Goal: Task Accomplishment & Management: Manage account settings

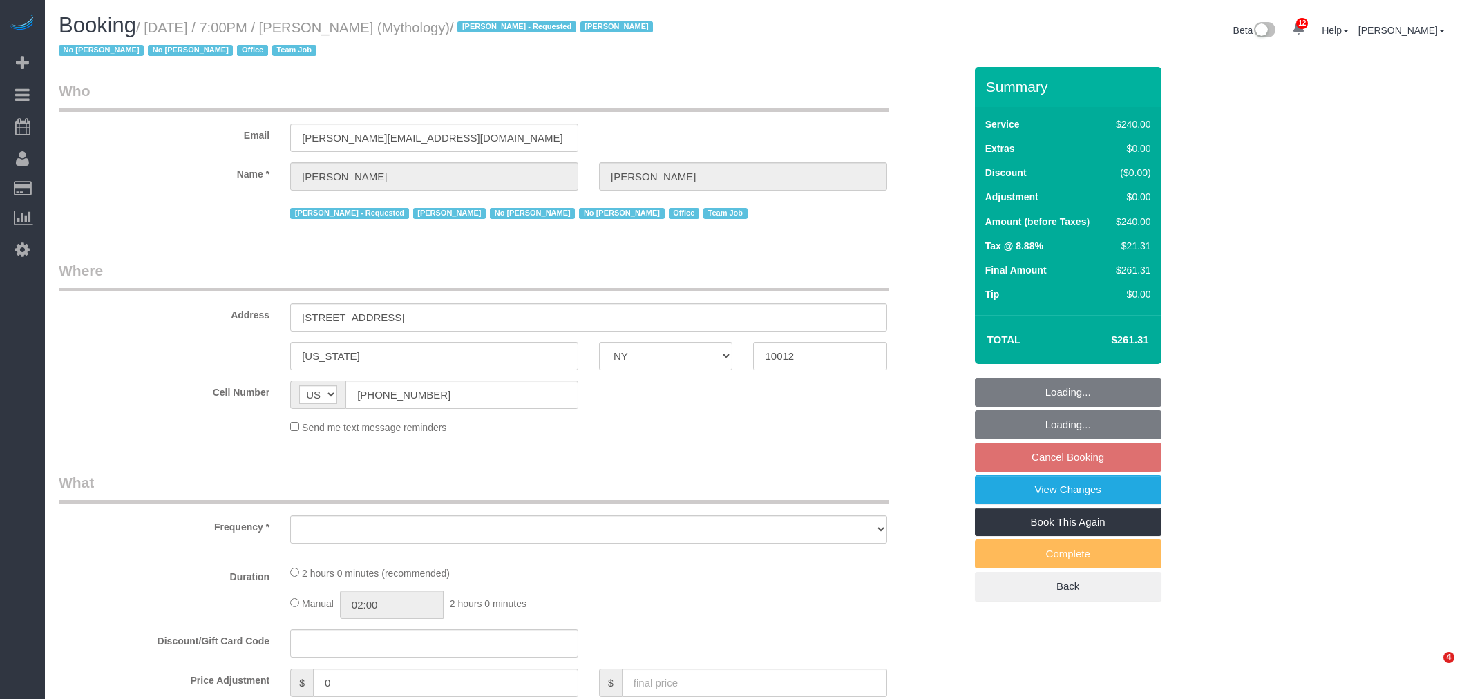
select select "NY"
select select "object:1046"
select select "string:stripe-card_1F0CXe4VGloSiKo7V7BiKmvB"
select select "2"
select select "120"
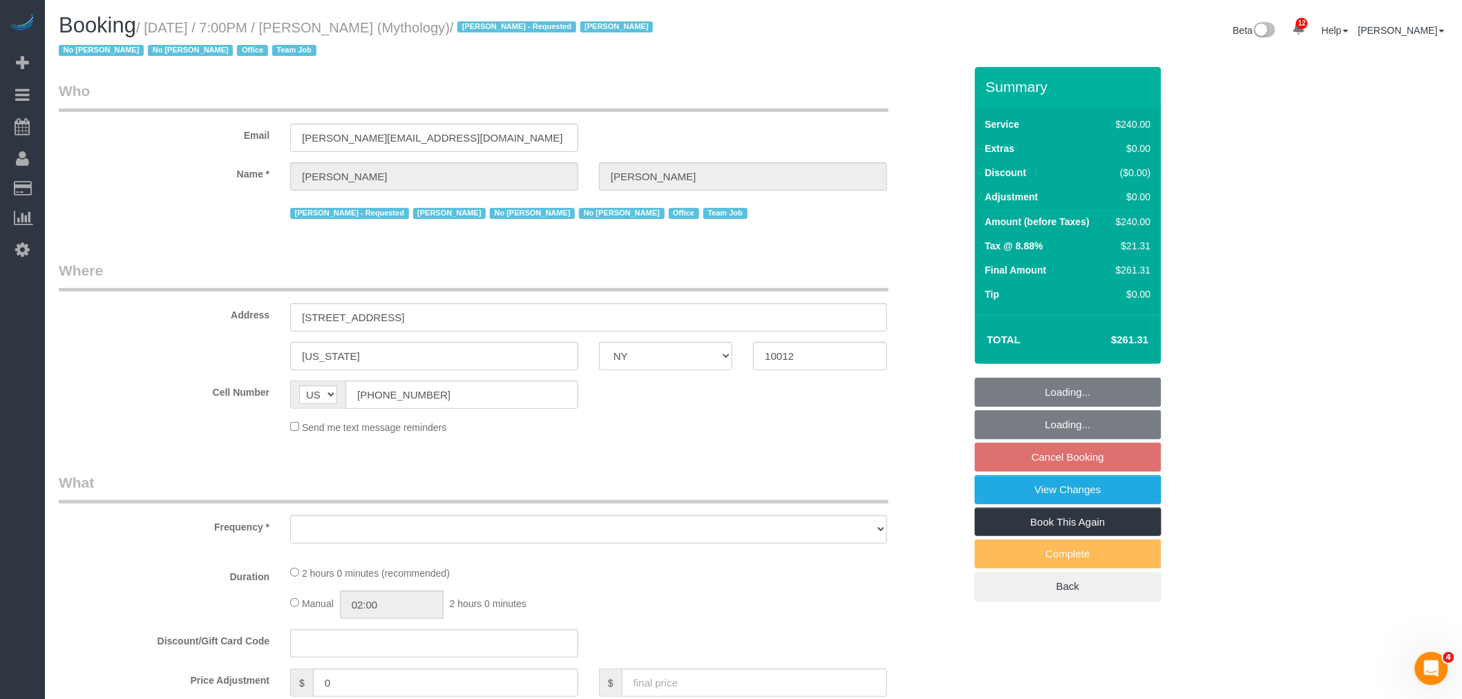
select select "number:89"
select select "number:90"
select select "number:15"
select select "number:7"
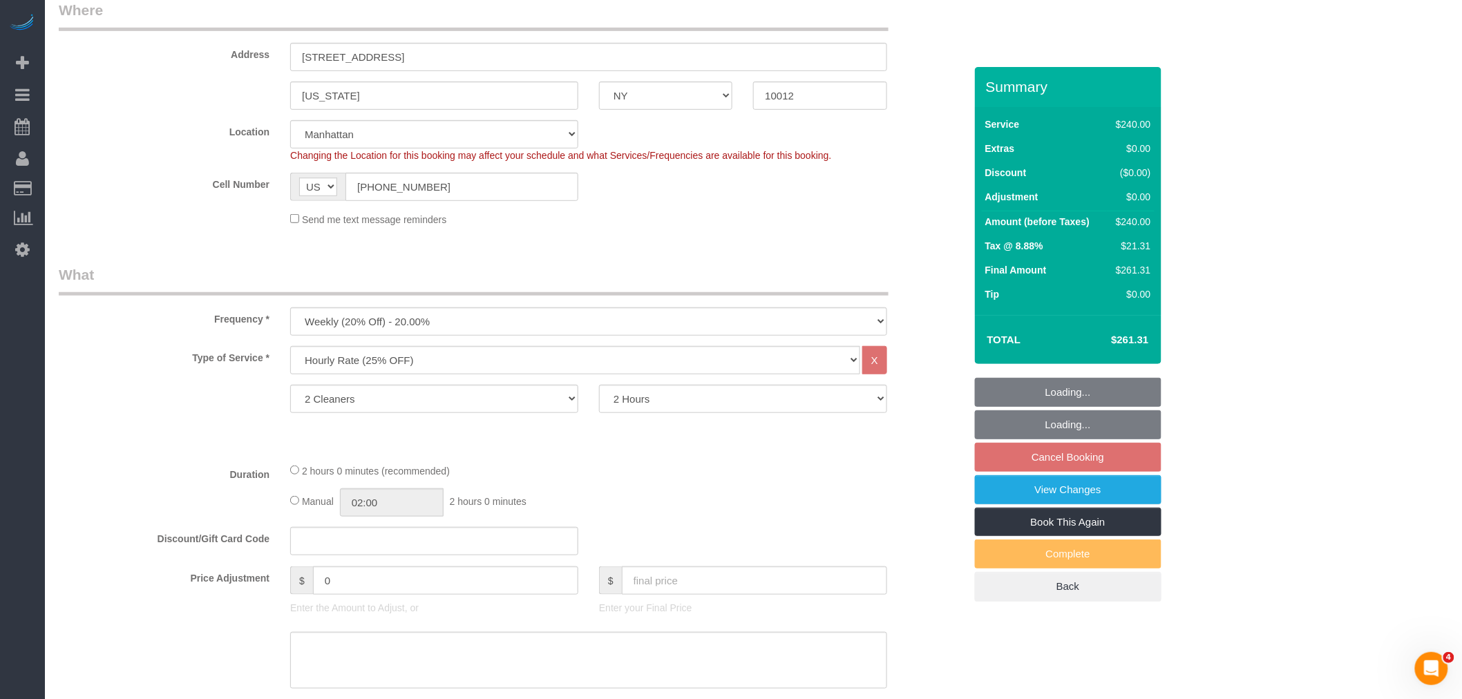
select select "object:1050"
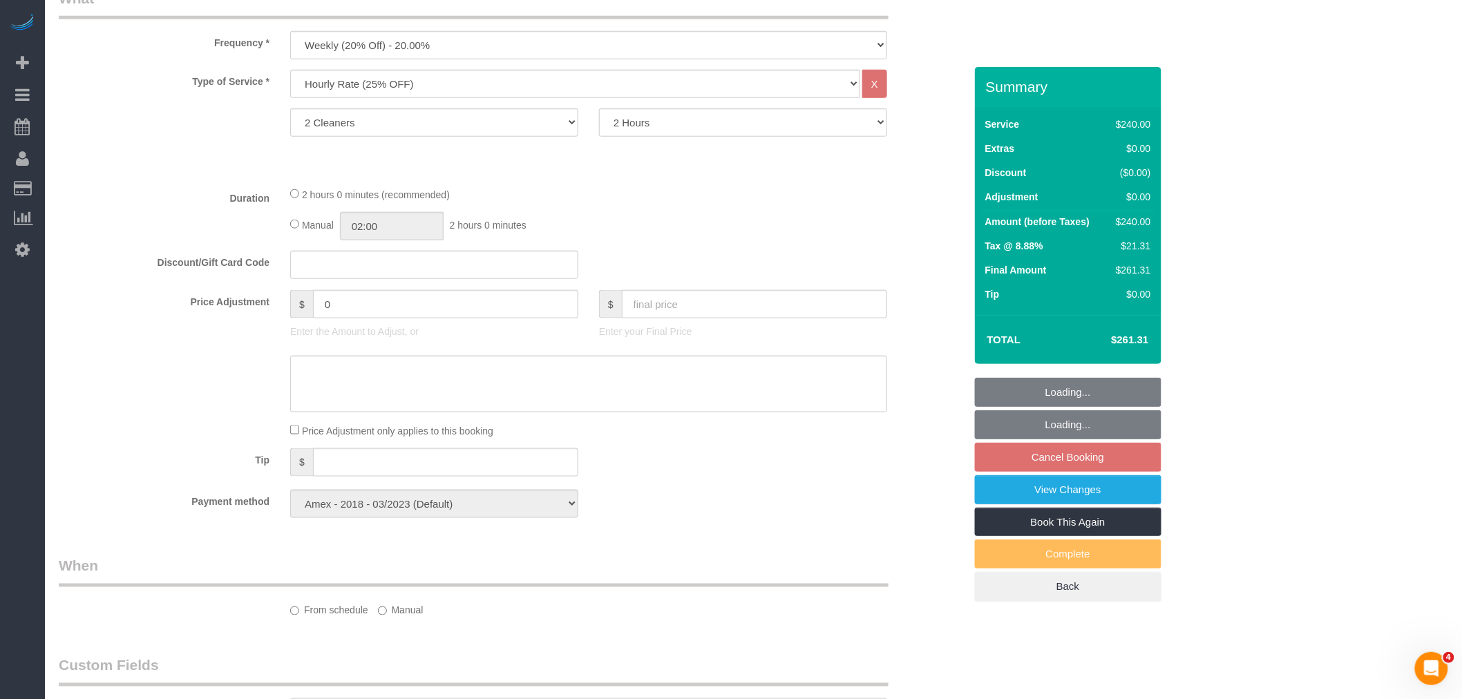
select select "spot1"
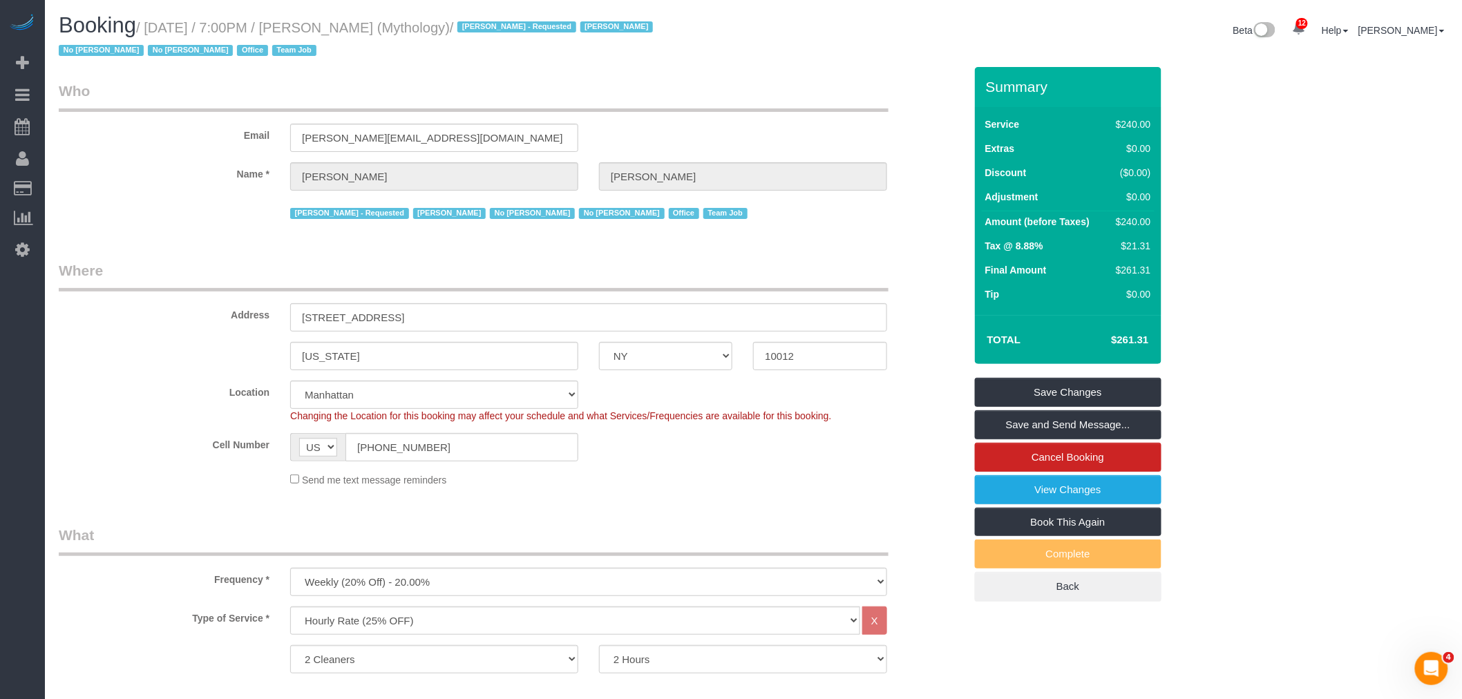
click at [341, 28] on small "/ [DATE] / 7:00PM / [PERSON_NAME] (Mythology) / [PERSON_NAME] - Requested [PERS…" at bounding box center [358, 39] width 599 height 39
click at [399, 32] on small "/ [DATE] / 7:00PM / [PERSON_NAME] (Mythology) / [PERSON_NAME] - Requested [PERS…" at bounding box center [358, 39] width 599 height 39
copy small "[PERSON_NAME]"
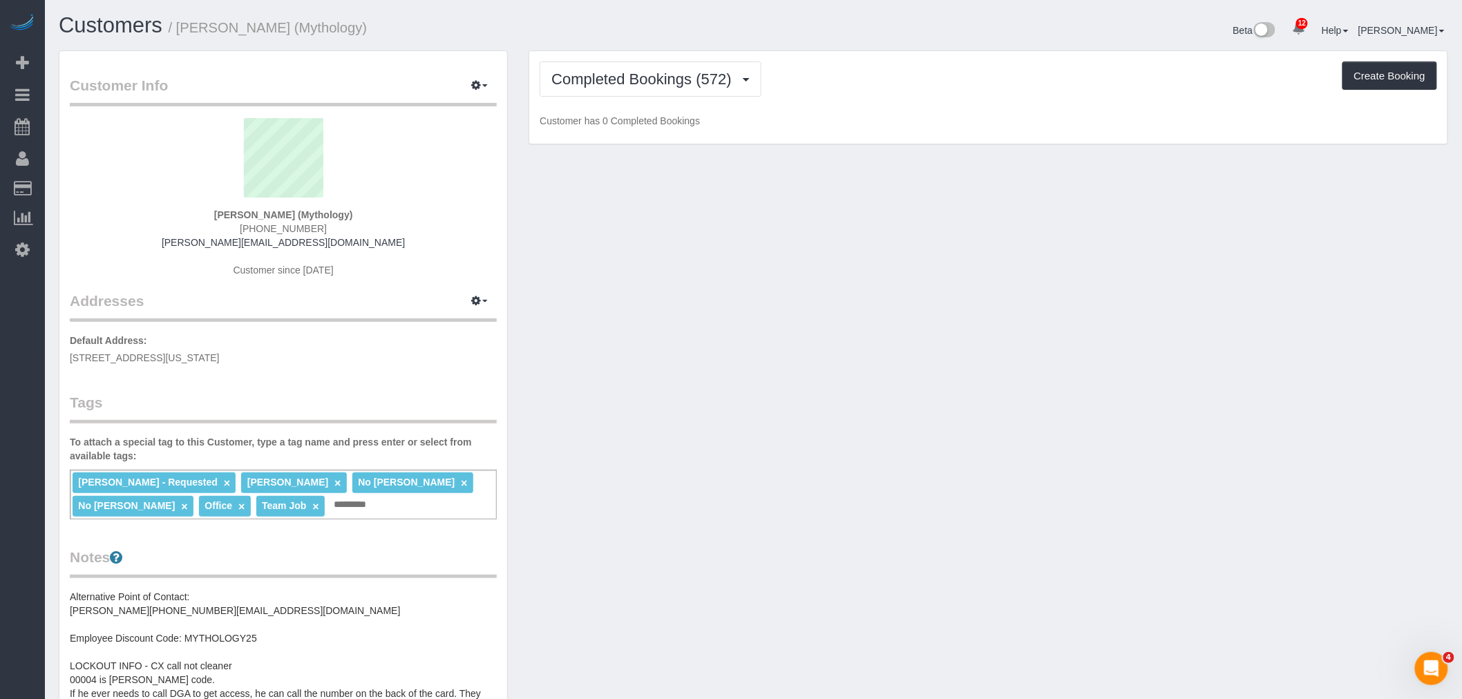
click at [881, 75] on div "Completed Bookings (572) Completed Bookings (572) Upcoming Bookings (19) Cancel…" at bounding box center [989, 79] width 898 height 35
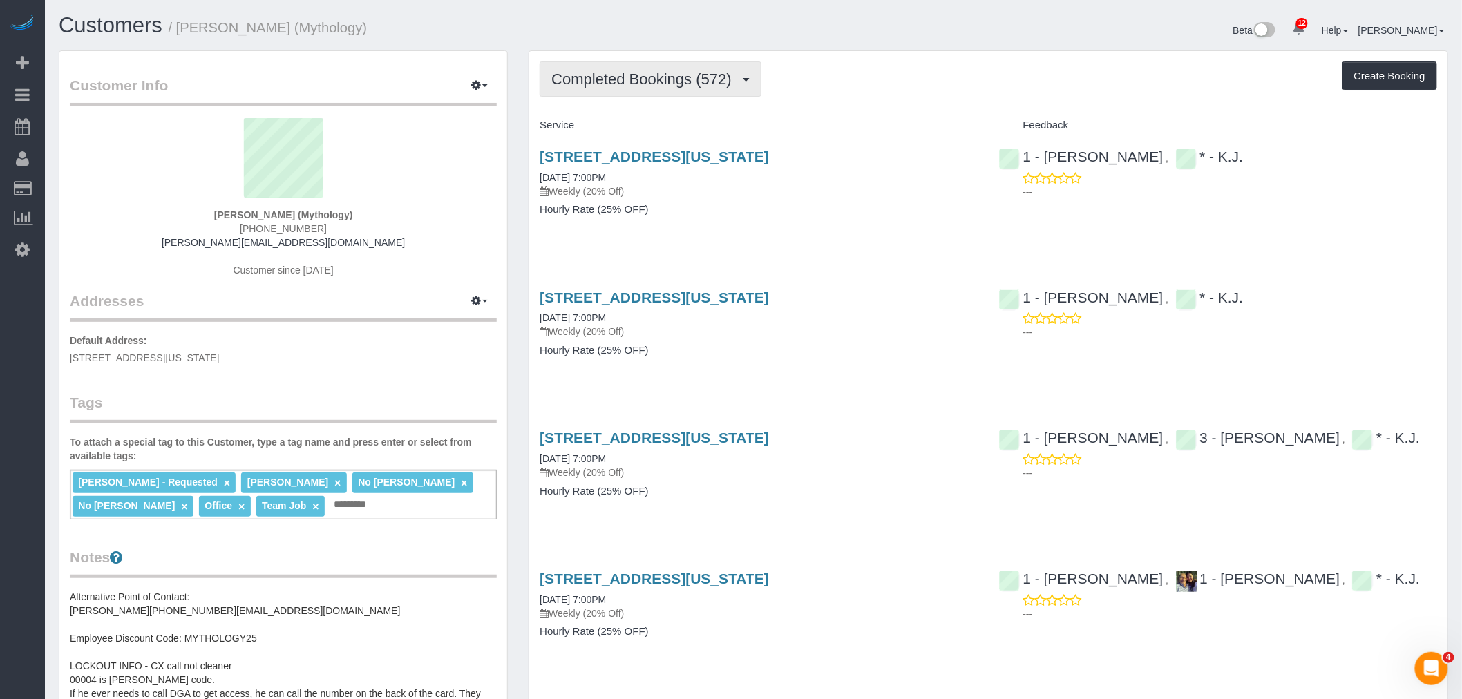
click at [660, 72] on span "Completed Bookings (572)" at bounding box center [645, 78] width 187 height 17
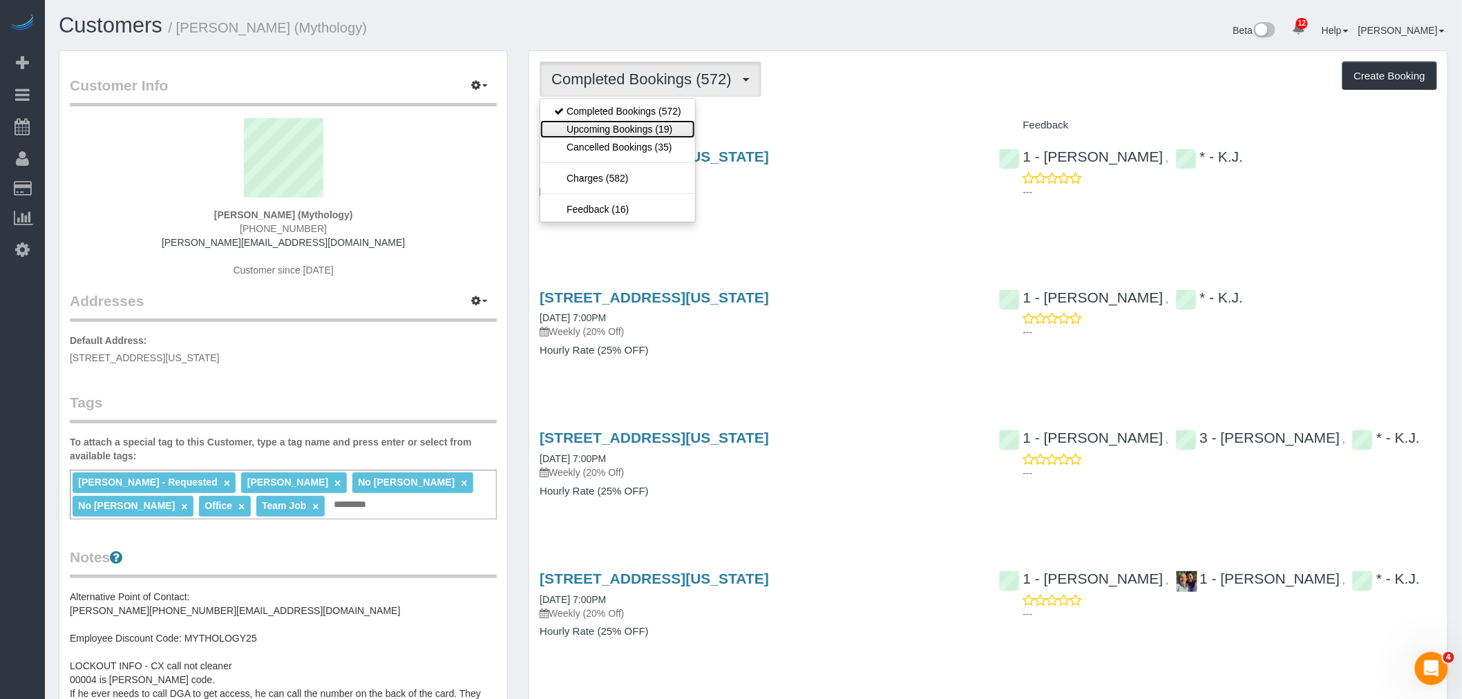
drag, startPoint x: 641, startPoint y: 129, endPoint x: 661, endPoint y: 129, distance: 20.0
click at [641, 129] on link "Upcoming Bookings (19)" at bounding box center [617, 129] width 155 height 18
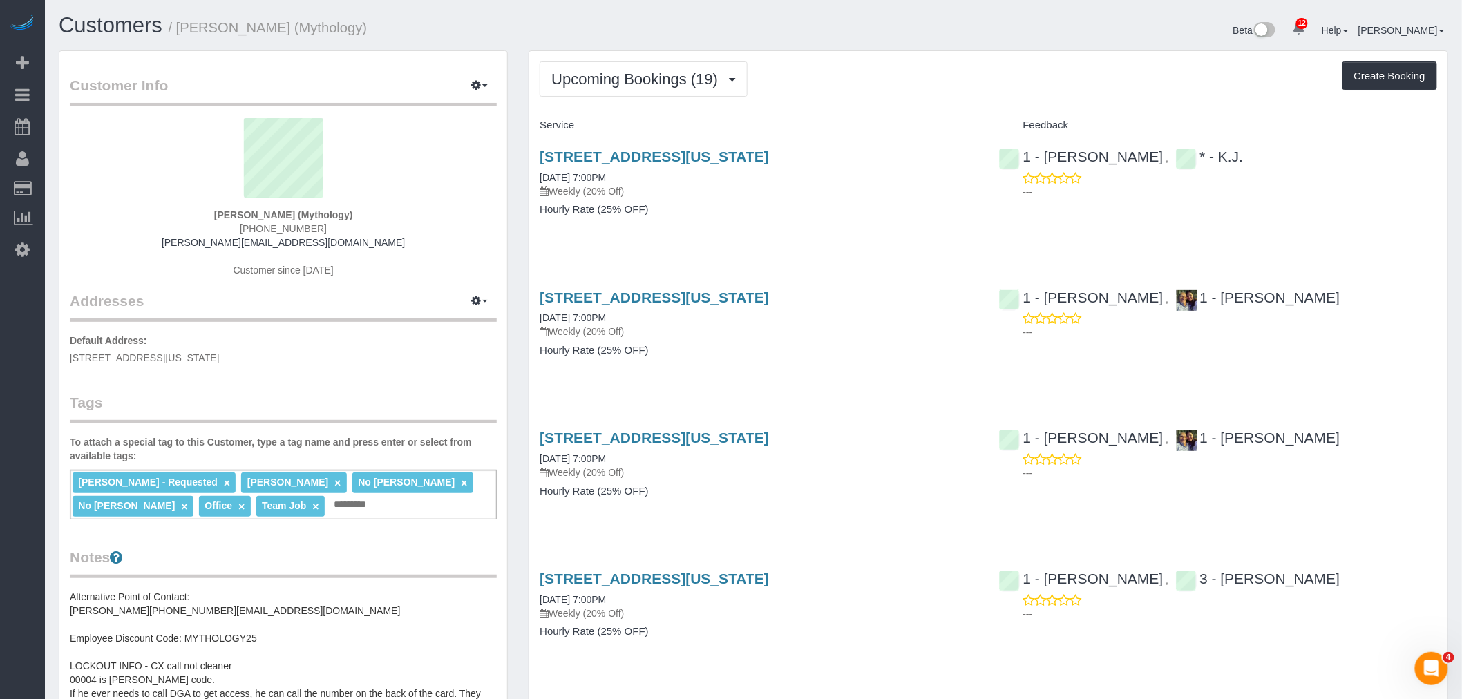
click at [893, 93] on div "Upcoming Bookings (19) Completed Bookings (572) Upcoming Bookings (19) Cancelle…" at bounding box center [989, 79] width 898 height 35
click at [901, 115] on div "Service" at bounding box center [758, 125] width 459 height 23
click at [869, 85] on div "Upcoming Bookings (19) Completed Bookings (572) Upcoming Bookings (19) Cancelle…" at bounding box center [989, 79] width 898 height 35
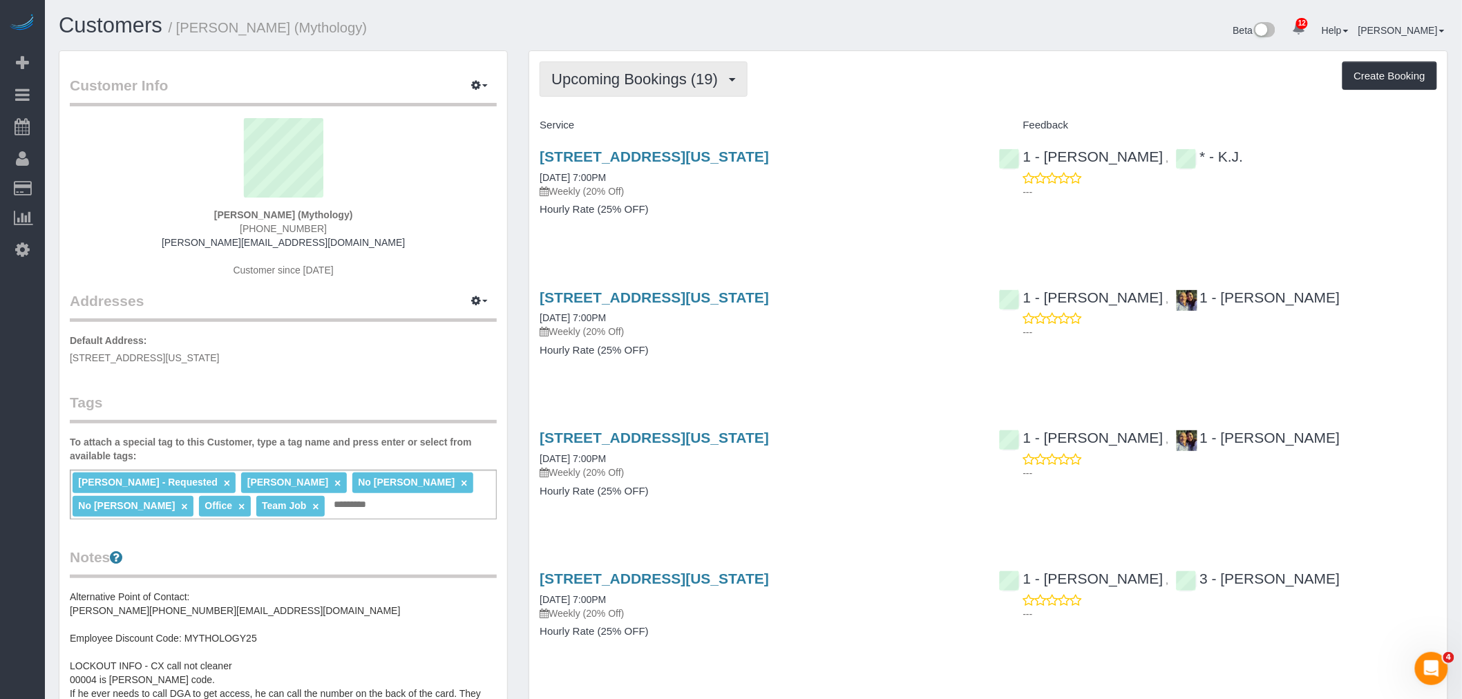
click at [685, 80] on span "Upcoming Bookings (19)" at bounding box center [638, 78] width 173 height 17
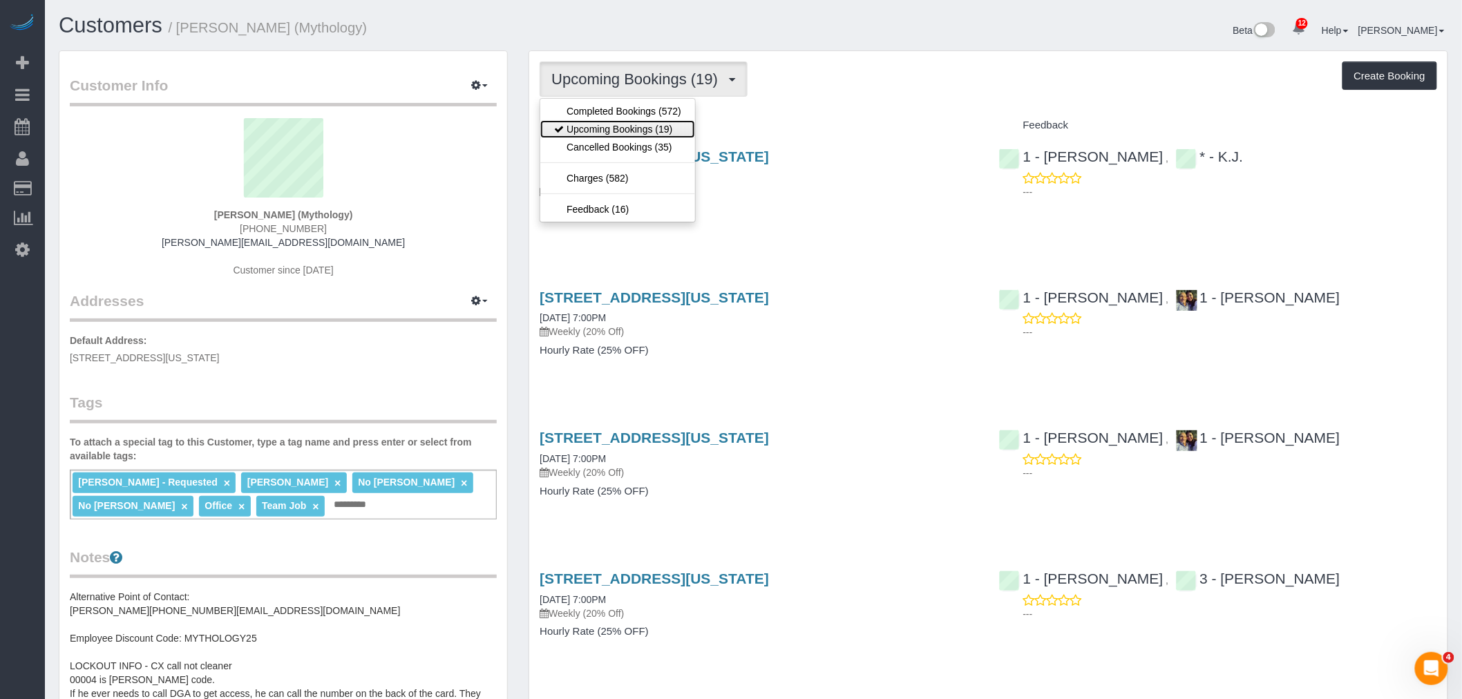
click at [673, 127] on link "Upcoming Bookings (19)" at bounding box center [617, 129] width 155 height 18
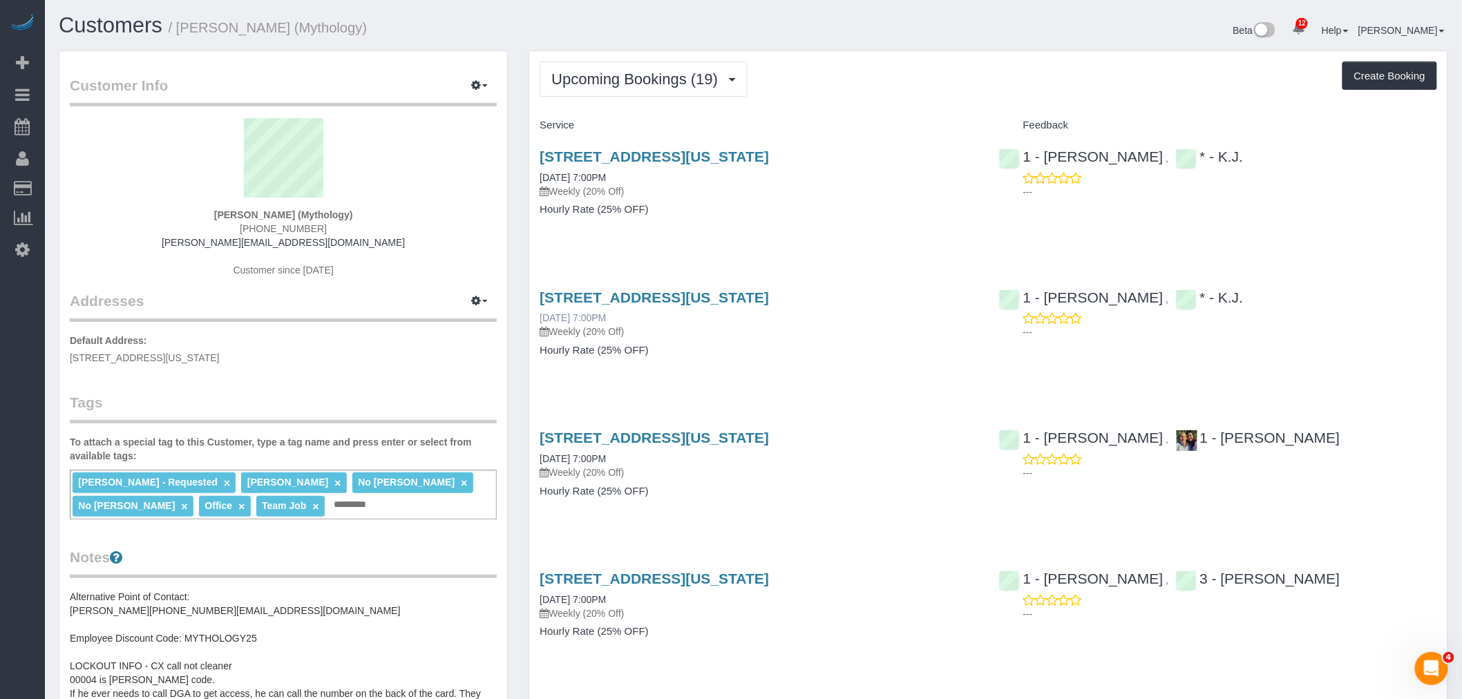
drag, startPoint x: 536, startPoint y: 317, endPoint x: 588, endPoint y: 317, distance: 52.5
click at [588, 317] on div "324 Lafayette Street, 2nd Floor, New York, NY 10012 08/21/2025 7:00PM Weekly (2…" at bounding box center [758, 331] width 459 height 106
copy link "[DATE]"
drag, startPoint x: 540, startPoint y: 452, endPoint x: 588, endPoint y: 452, distance: 47.7
click at [588, 452] on div "324 Lafayette Street, 2nd Floor, New York, NY 10012 08/26/2025 7:00PM Weekly (2…" at bounding box center [758, 471] width 459 height 106
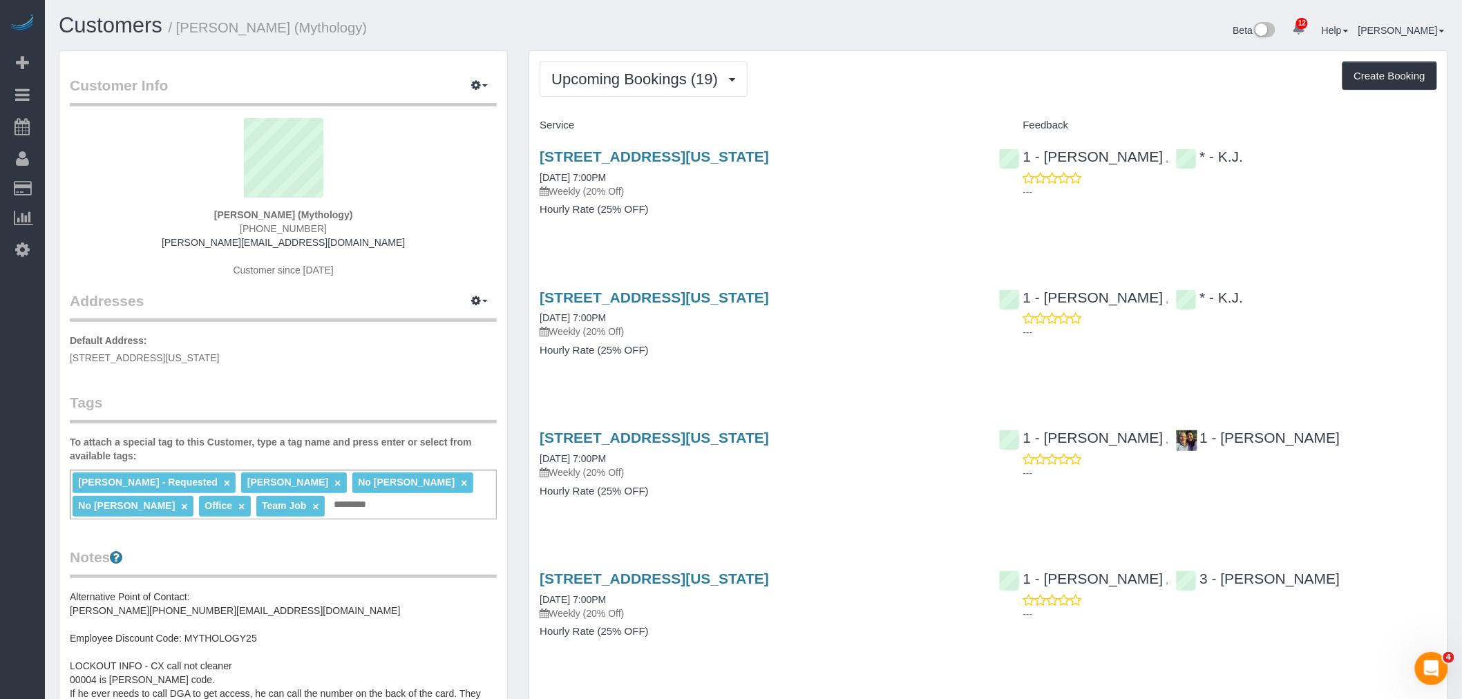
copy link "08/26/2025"
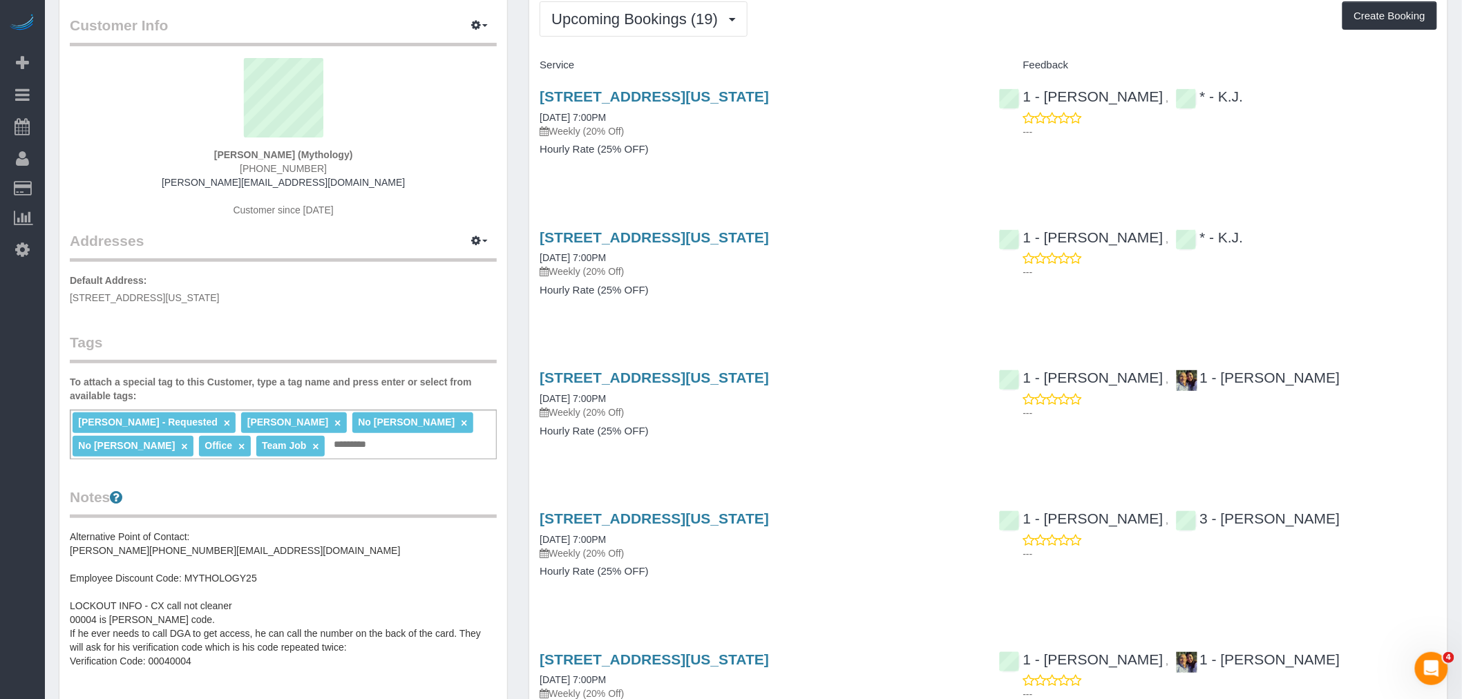
scroll to position [153, 0]
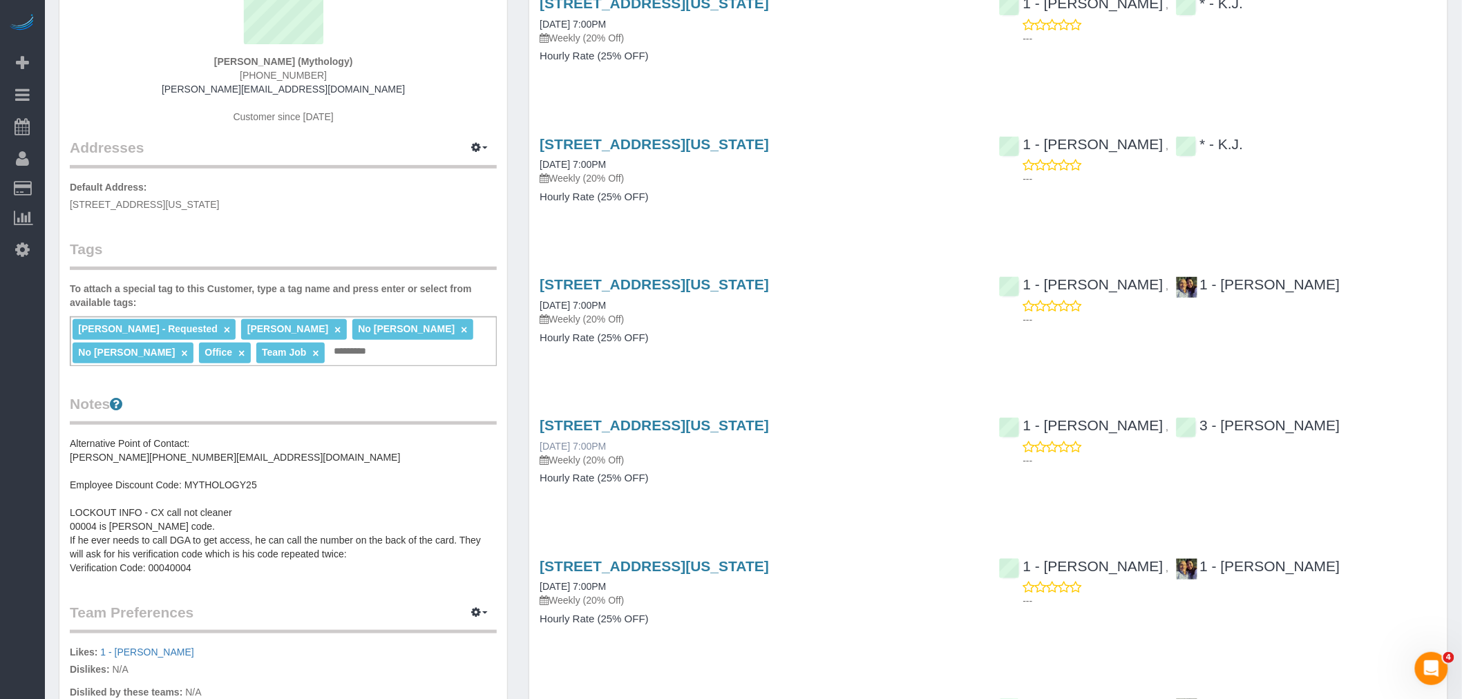
drag, startPoint x: 534, startPoint y: 444, endPoint x: 592, endPoint y: 446, distance: 58.1
click at [592, 446] on div "324 Lafayette Street, 2nd Floor, New York, NY 10012 08/27/2025 7:00PM Weekly (2…" at bounding box center [758, 459] width 459 height 106
copy link "08/27/2025"
drag, startPoint x: 695, startPoint y: 379, endPoint x: 713, endPoint y: 386, distance: 19.9
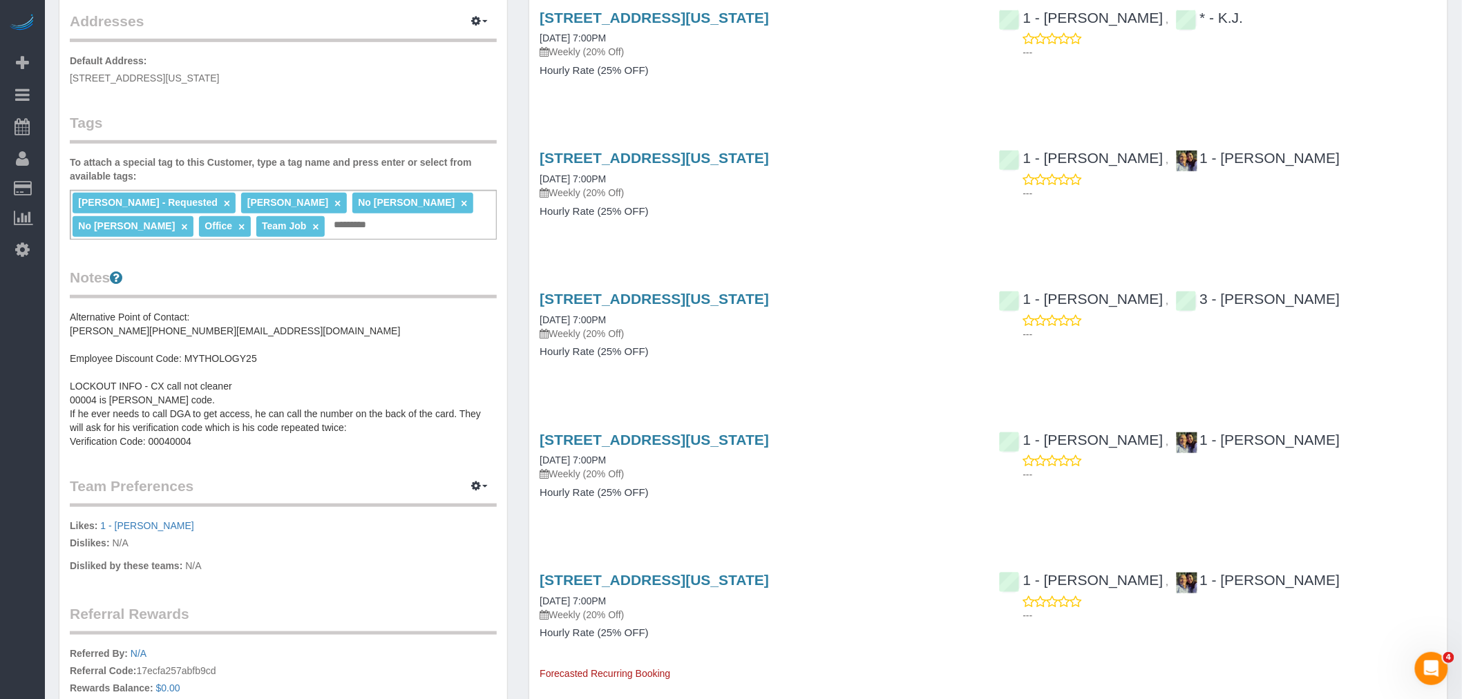
scroll to position [307, 0]
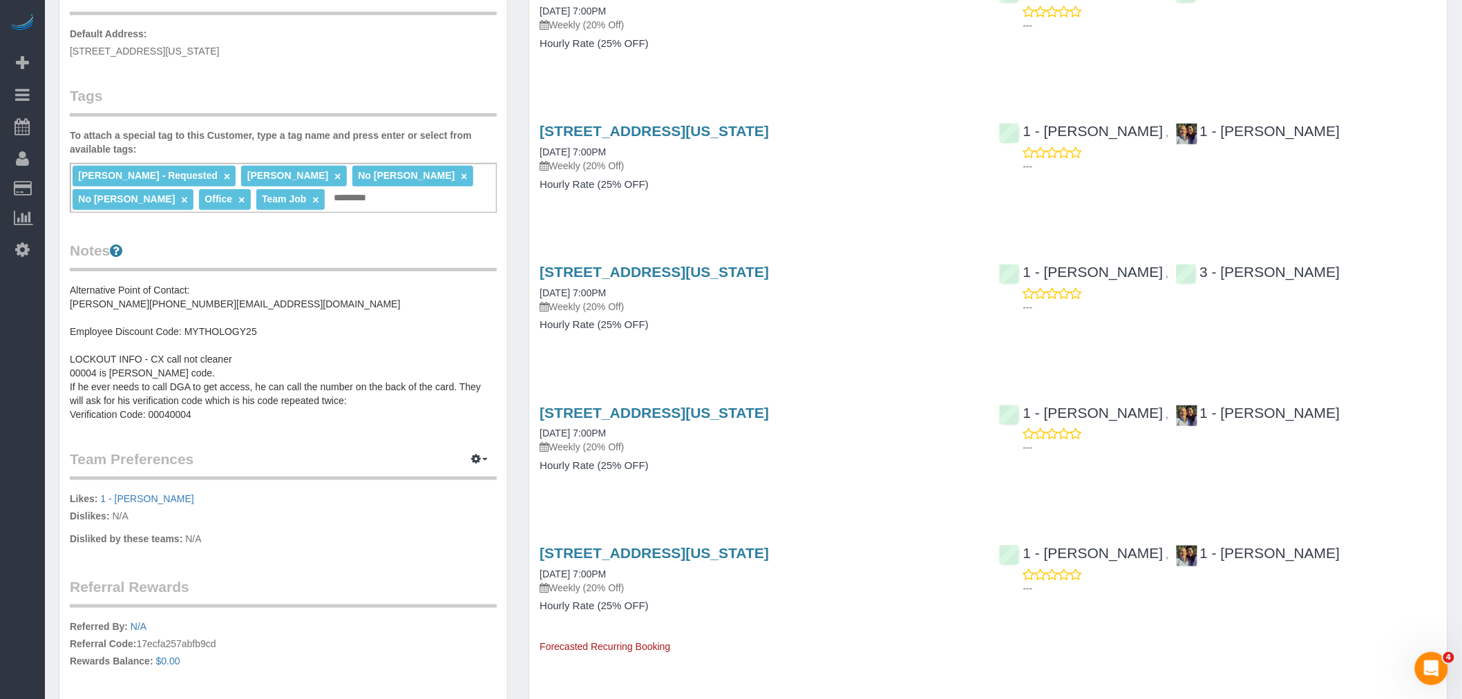
drag, startPoint x: 540, startPoint y: 435, endPoint x: 646, endPoint y: 428, distance: 105.3
click at [646, 428] on div "324 Lafayette Street, 2nd Floor, New York, NY 10012 08/28/2025 7:00PM Weekly (2…" at bounding box center [758, 446] width 459 height 106
copy link "08/28/2025 7:00PM"
drag, startPoint x: 539, startPoint y: 572, endPoint x: 655, endPoint y: 571, distance: 116.1
click at [655, 571] on div "324 Lafayette Street, 2nd Floor, New York, NY 10012 09/02/2025 7:00PM Weekly (2…" at bounding box center [758, 594] width 459 height 120
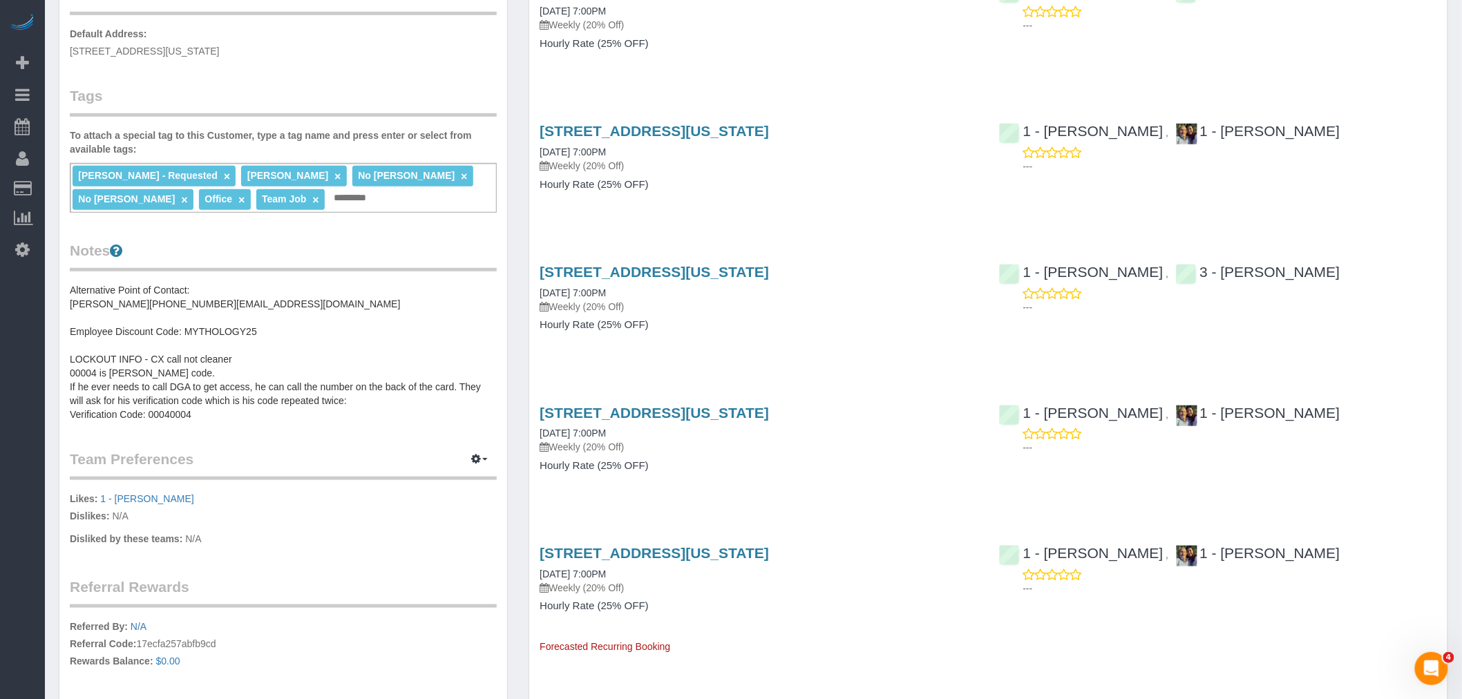
copy link "09/02/2025 7:00PM"
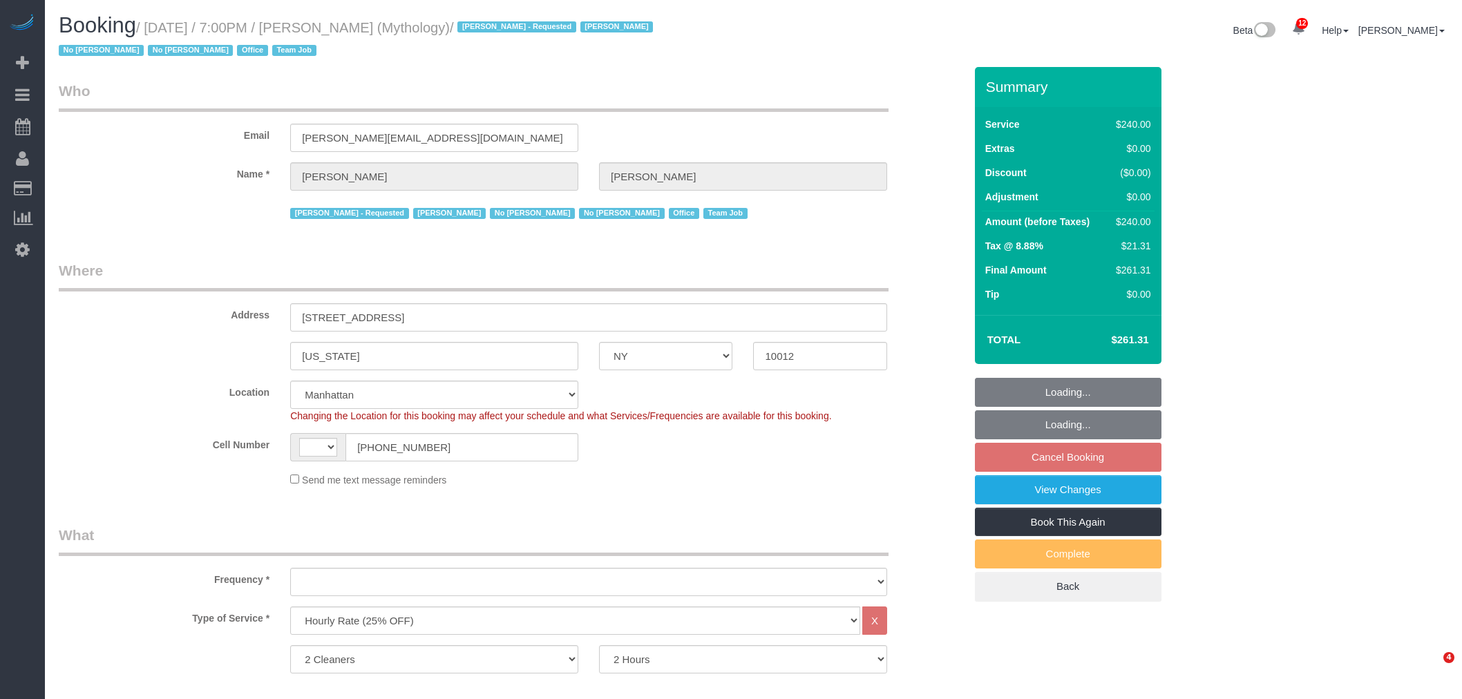
select select "NY"
select select "2"
select select "120"
select select "string:[GEOGRAPHIC_DATA]"
select select "object:901"
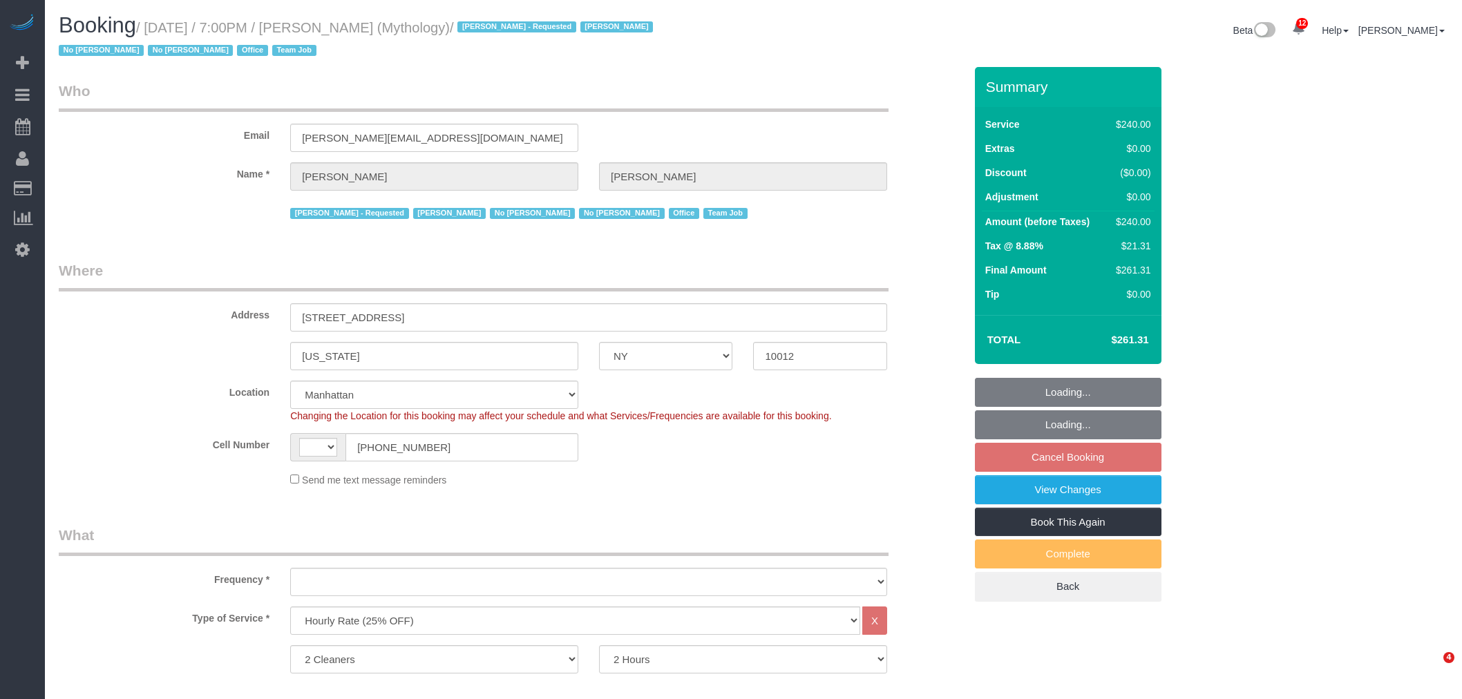
select select "string:stripe-card_1F0CXe4VGloSiKo7V7BiKmvB"
select select "number:89"
select select "number:90"
select select "number:15"
select select "number:7"
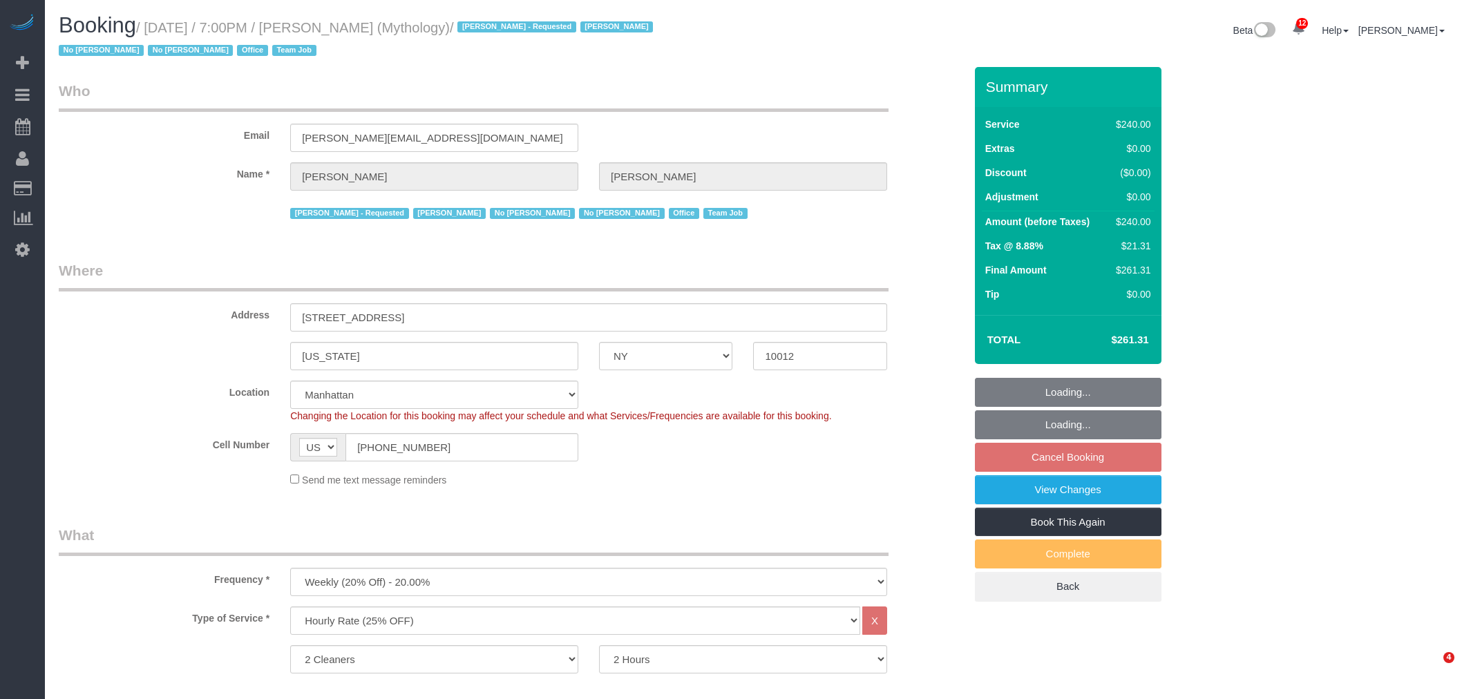
select select "object:1055"
select select "spot1"
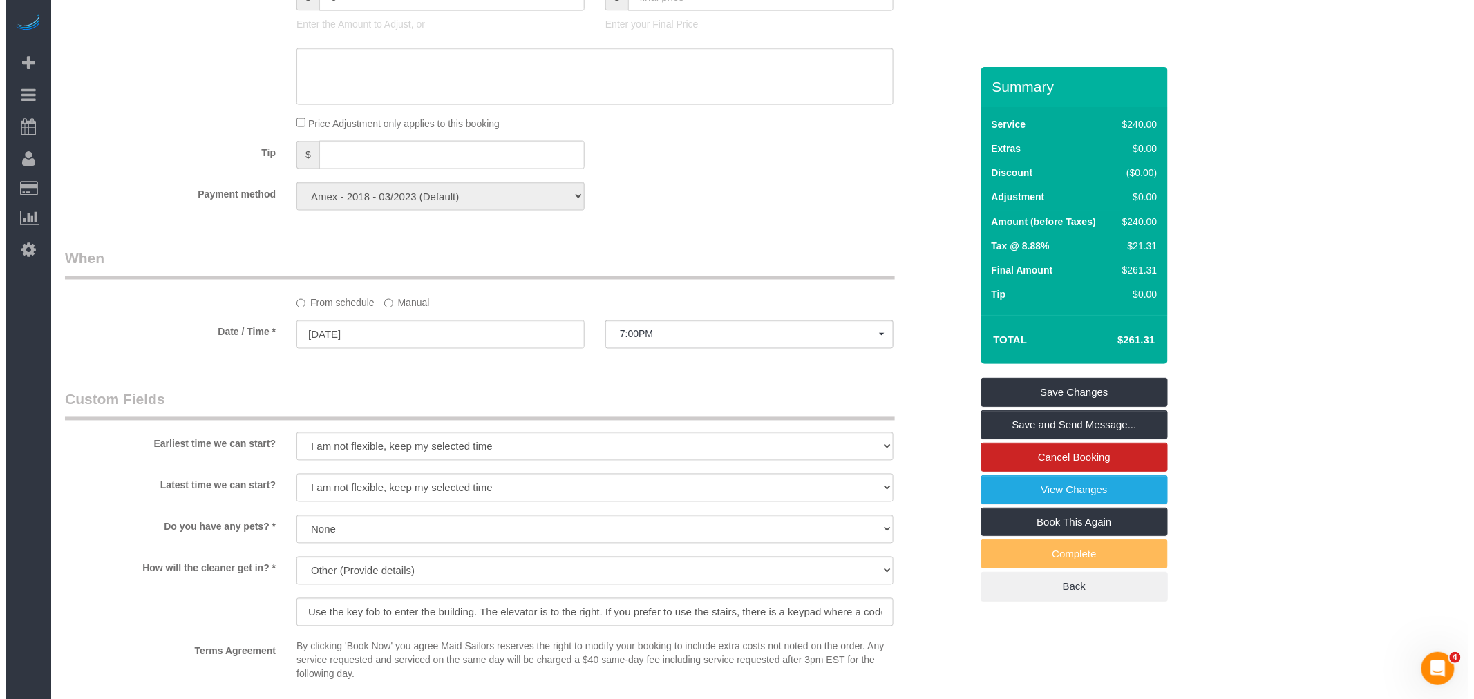
scroll to position [1228, 0]
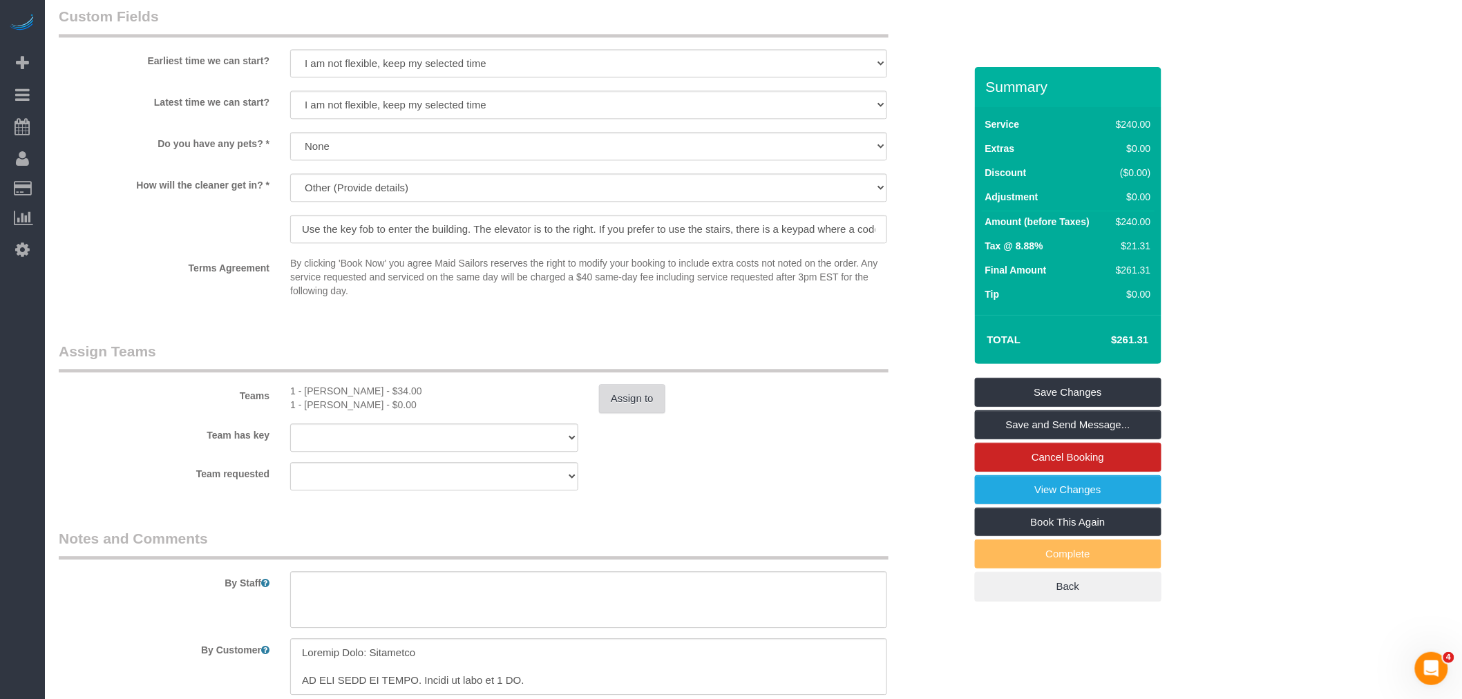
click at [634, 388] on button "Assign to" at bounding box center [632, 398] width 66 height 29
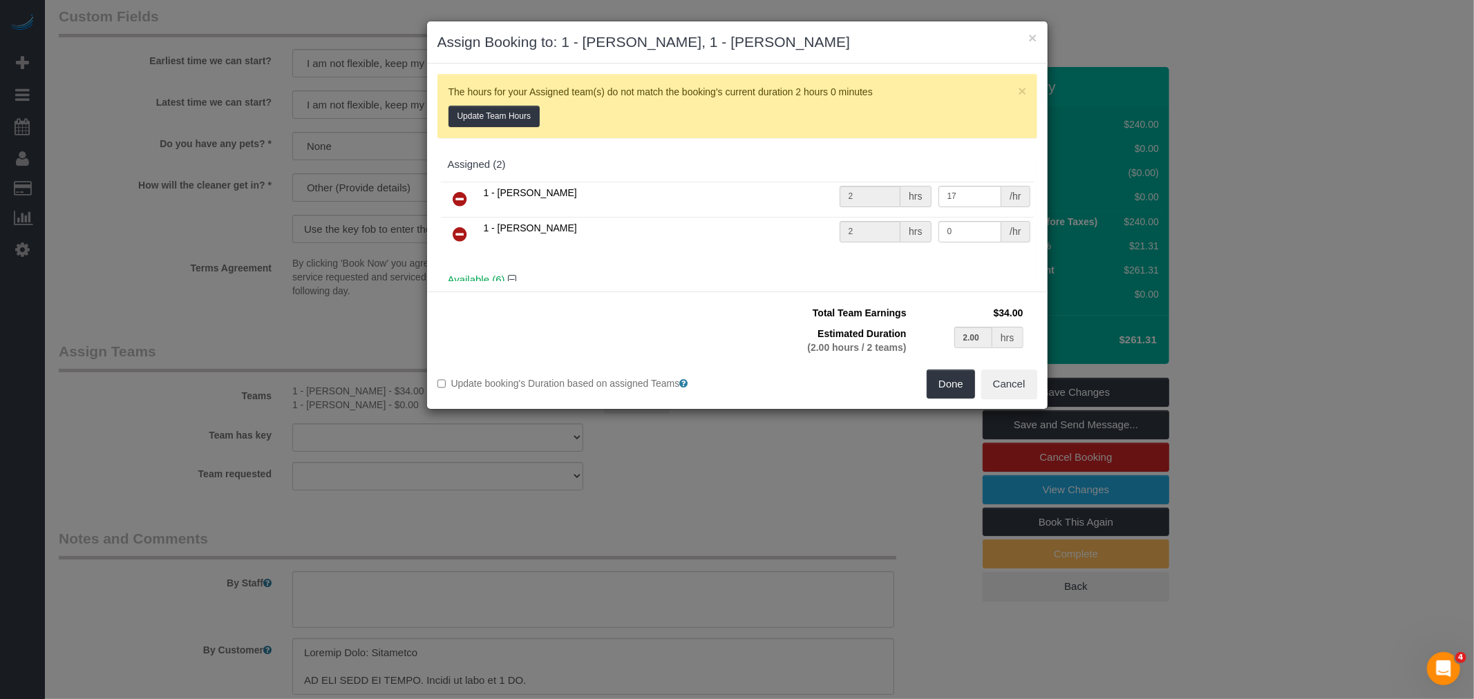
click at [451, 225] on link at bounding box center [460, 235] width 32 height 28
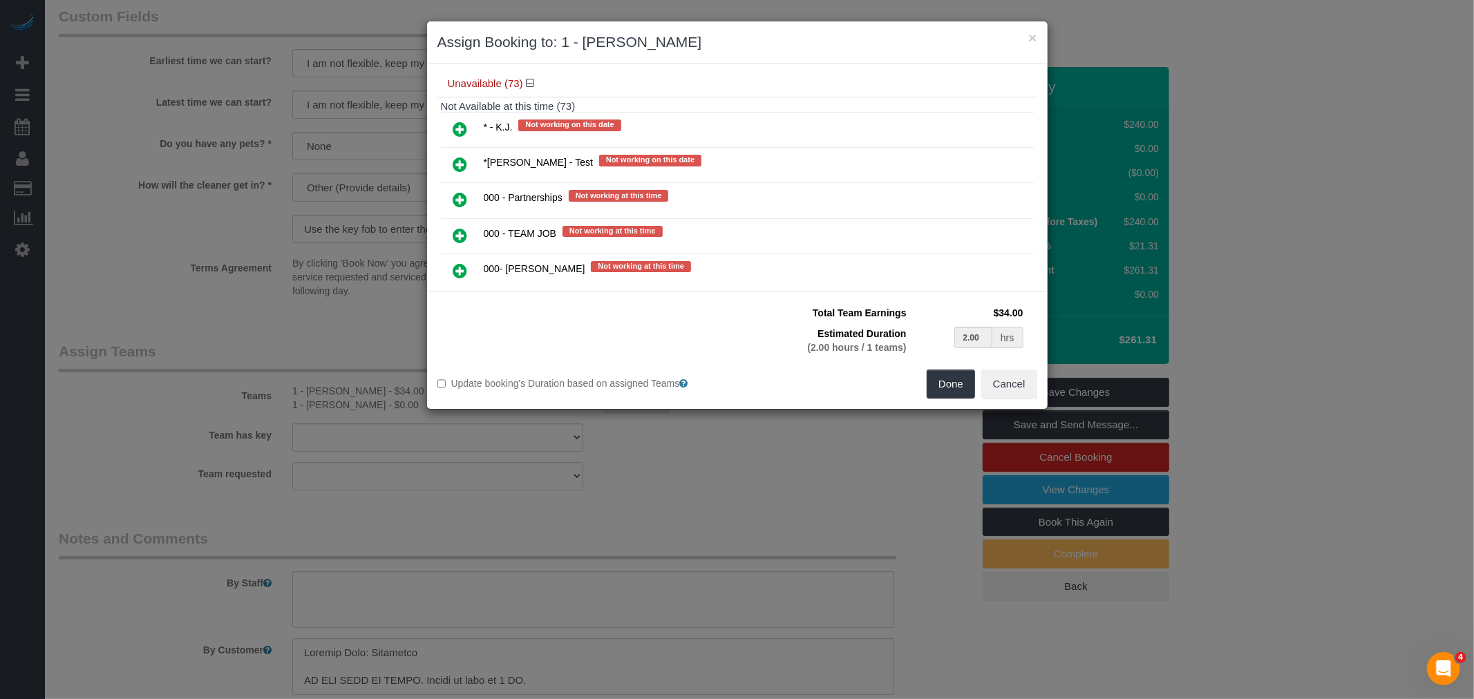
scroll to position [384, 0]
click at [462, 123] on icon at bounding box center [460, 125] width 15 height 17
type input "1.00"
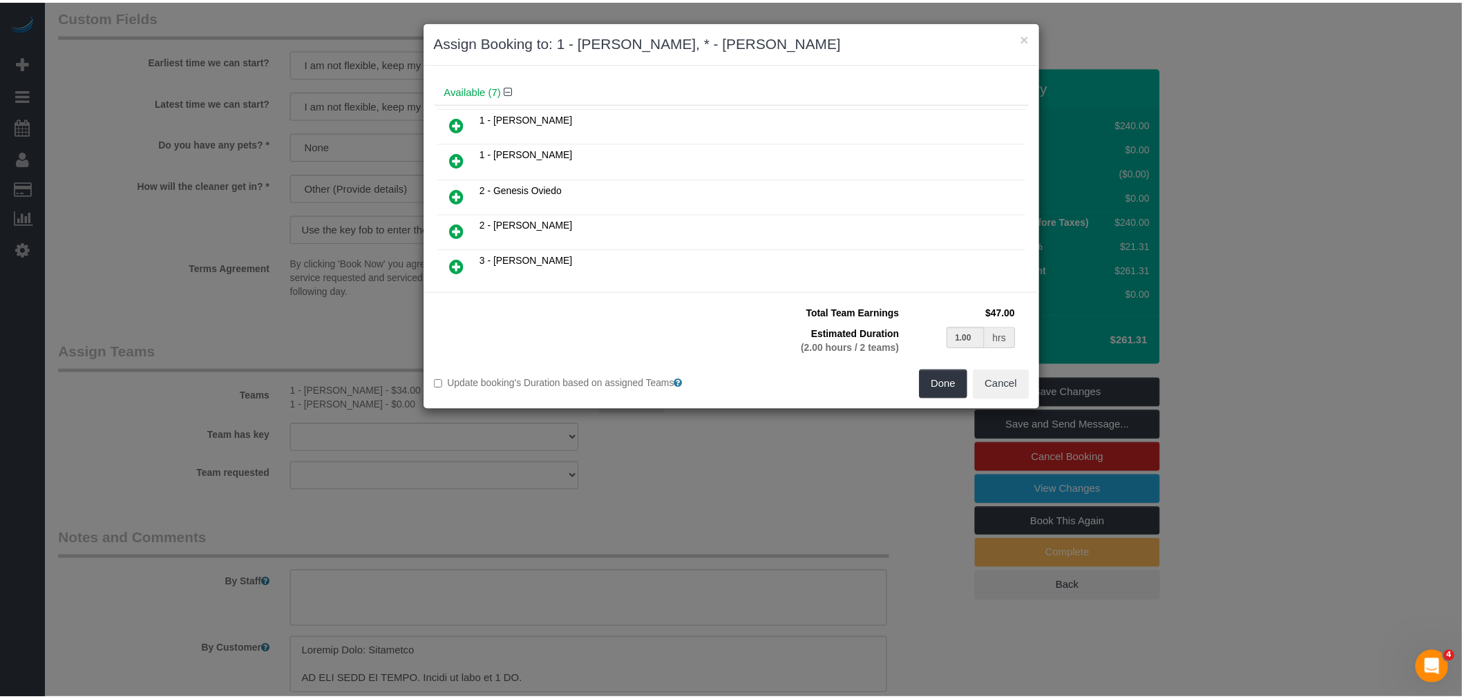
scroll to position [0, 0]
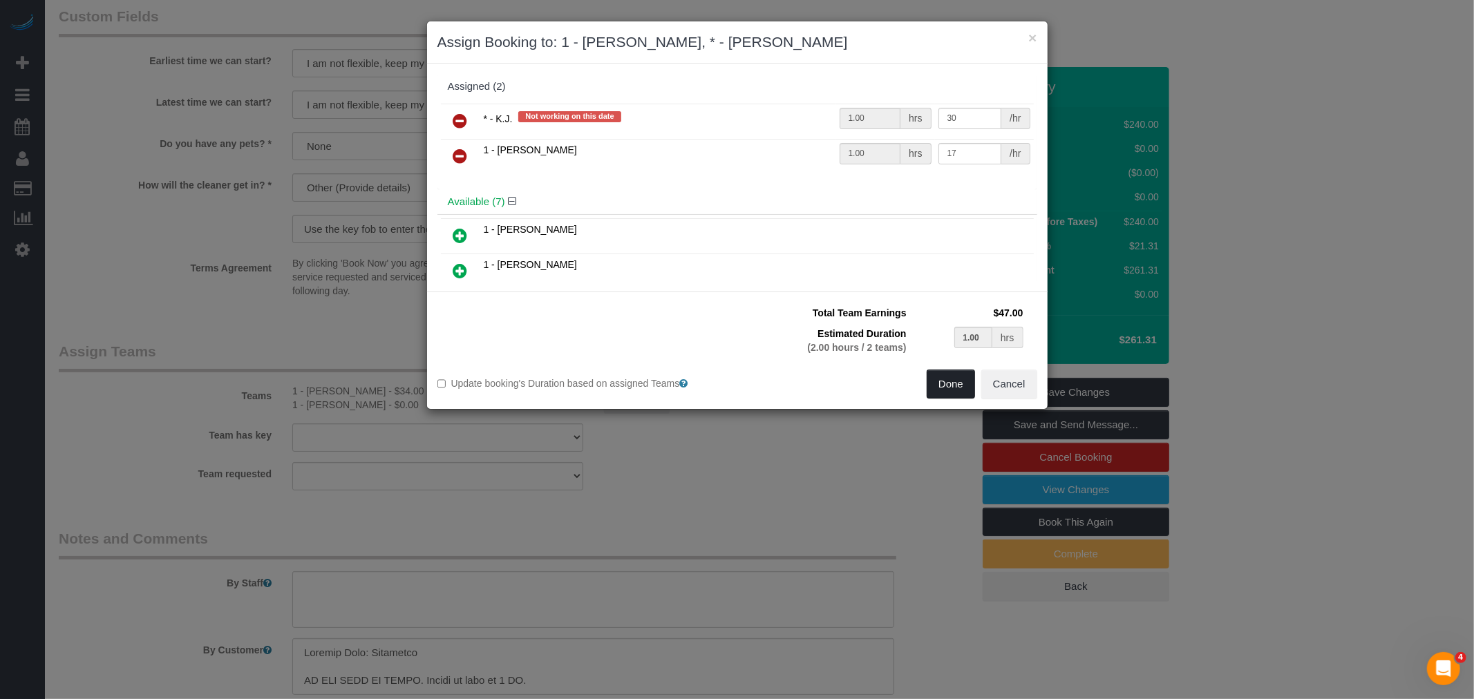
click at [954, 386] on button "Done" at bounding box center [951, 384] width 48 height 29
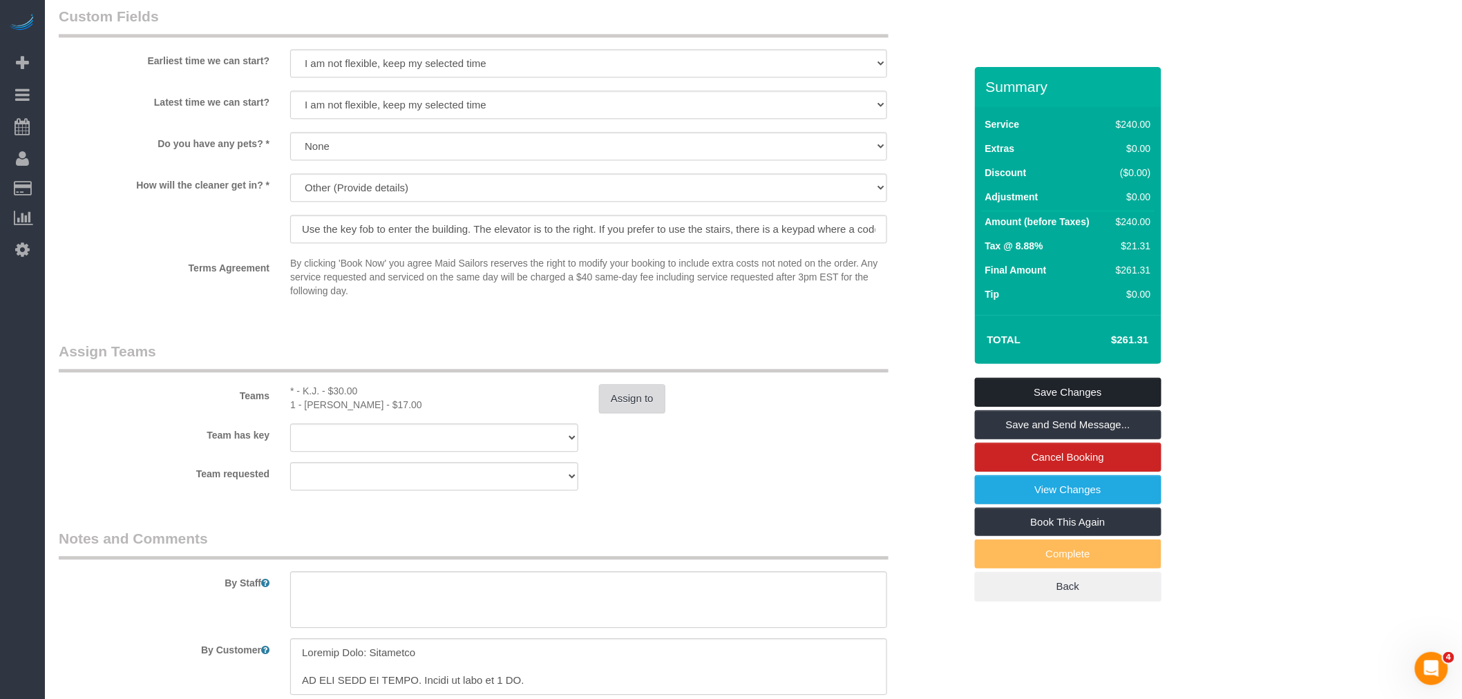
select select "spot44"
click at [1089, 392] on link "Save Changes" at bounding box center [1068, 392] width 187 height 29
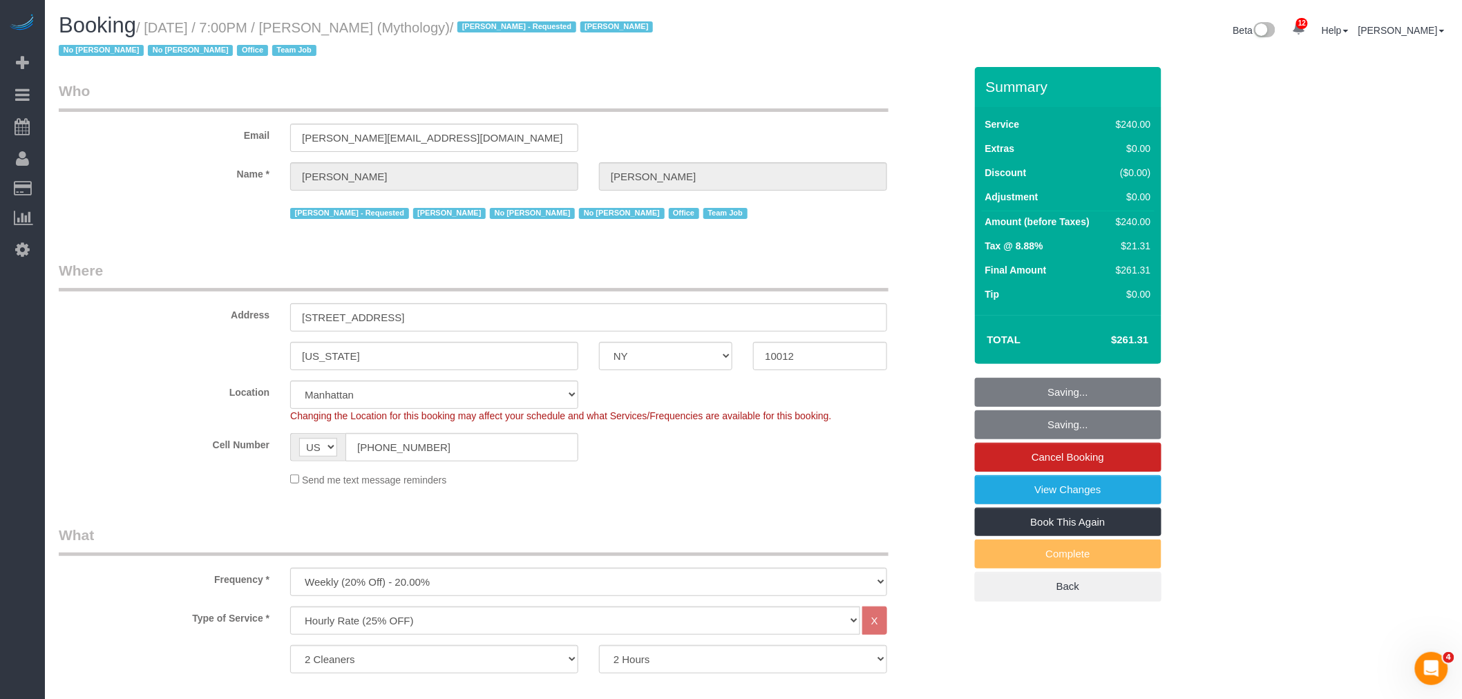
select select "spot87"
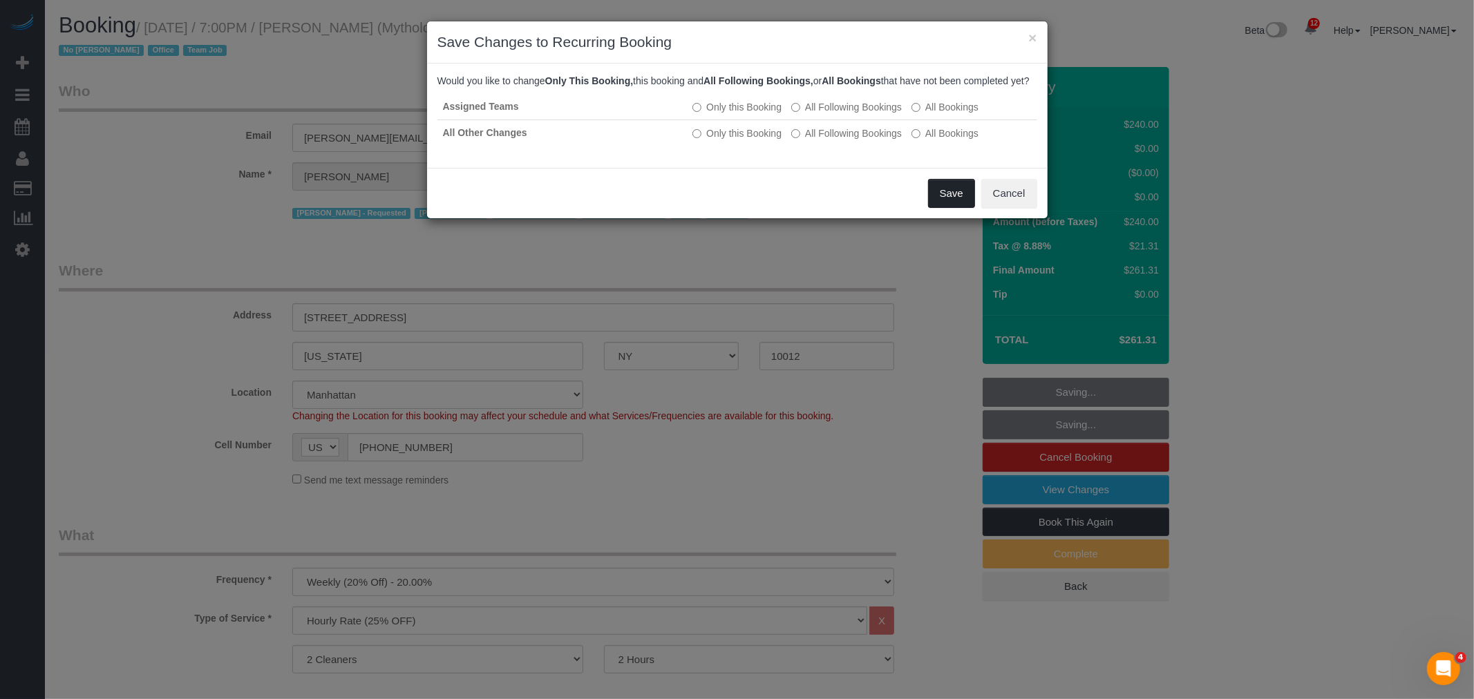
click at [948, 208] on button "Save" at bounding box center [951, 193] width 47 height 29
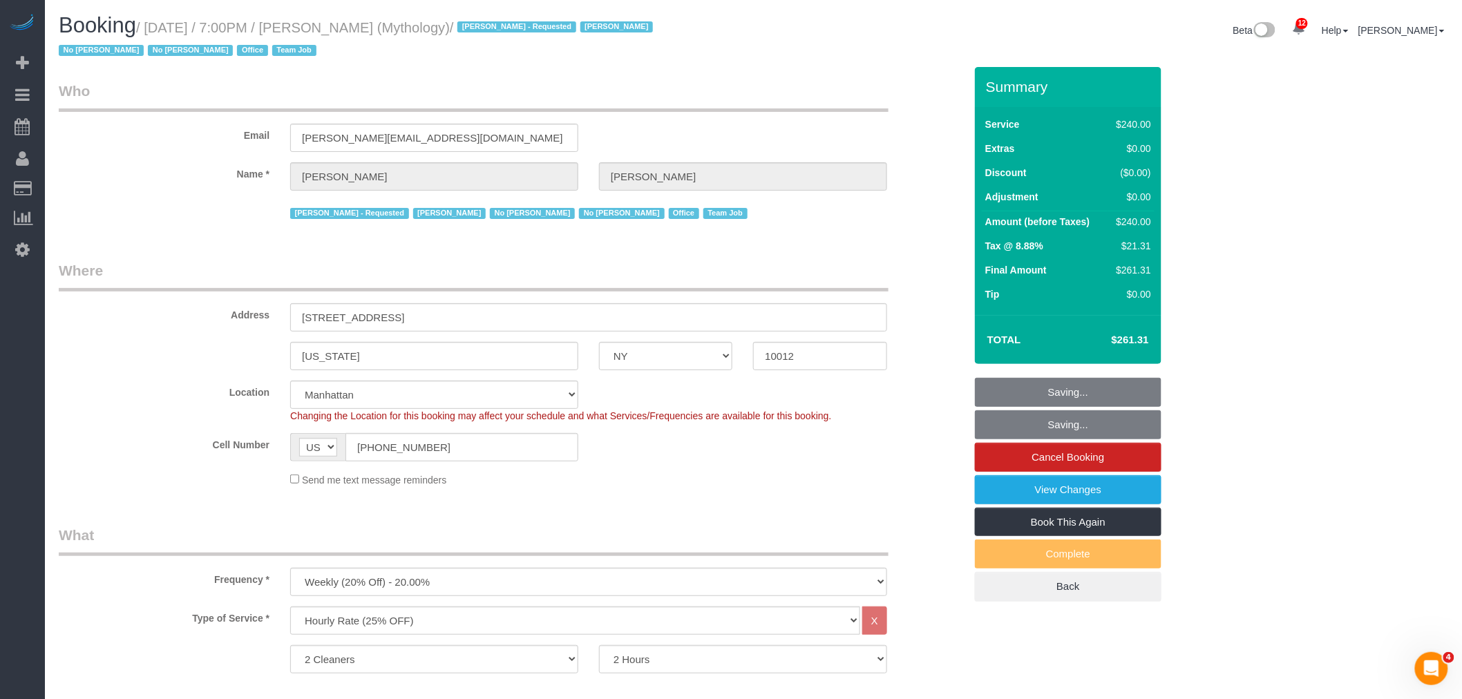
click at [880, 116] on div "Email [PERSON_NAME][EMAIL_ADDRESS][DOMAIN_NAME]" at bounding box center [511, 116] width 927 height 71
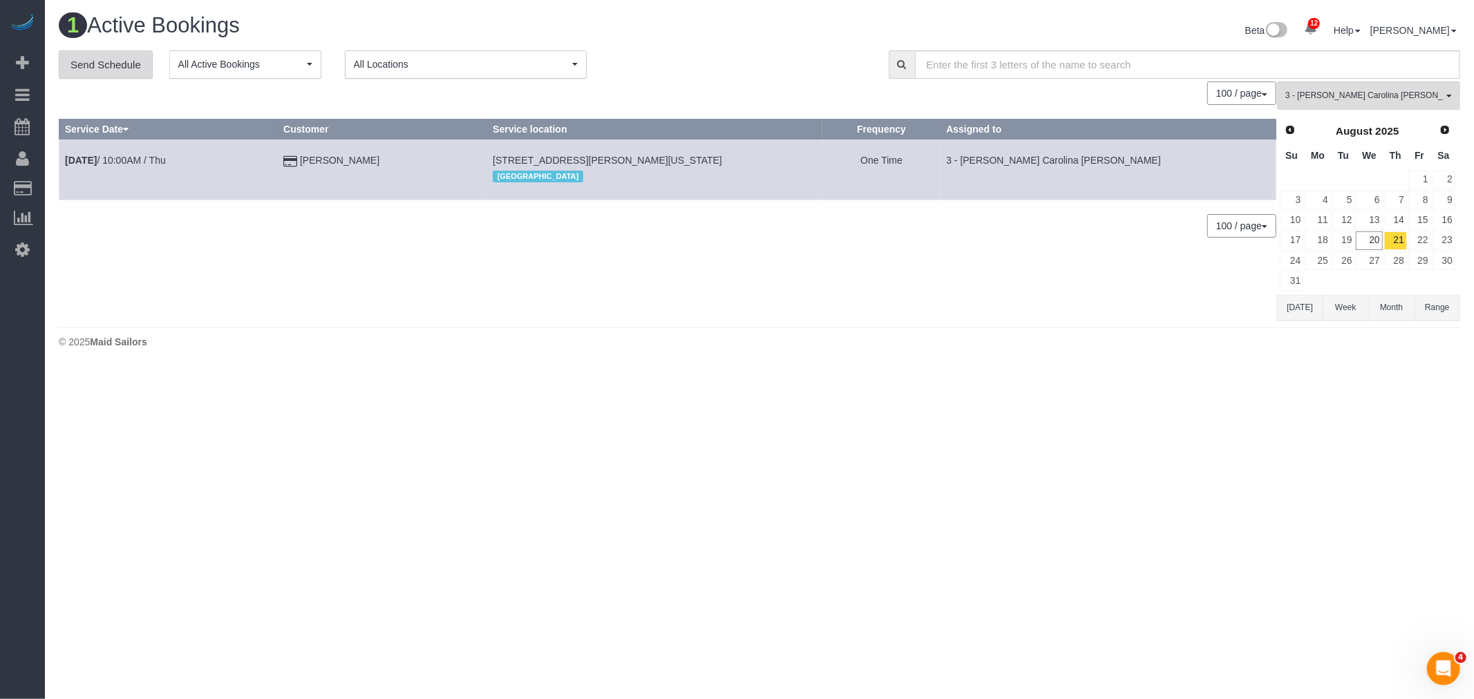
click at [100, 70] on link "Send Schedule" at bounding box center [106, 64] width 94 height 29
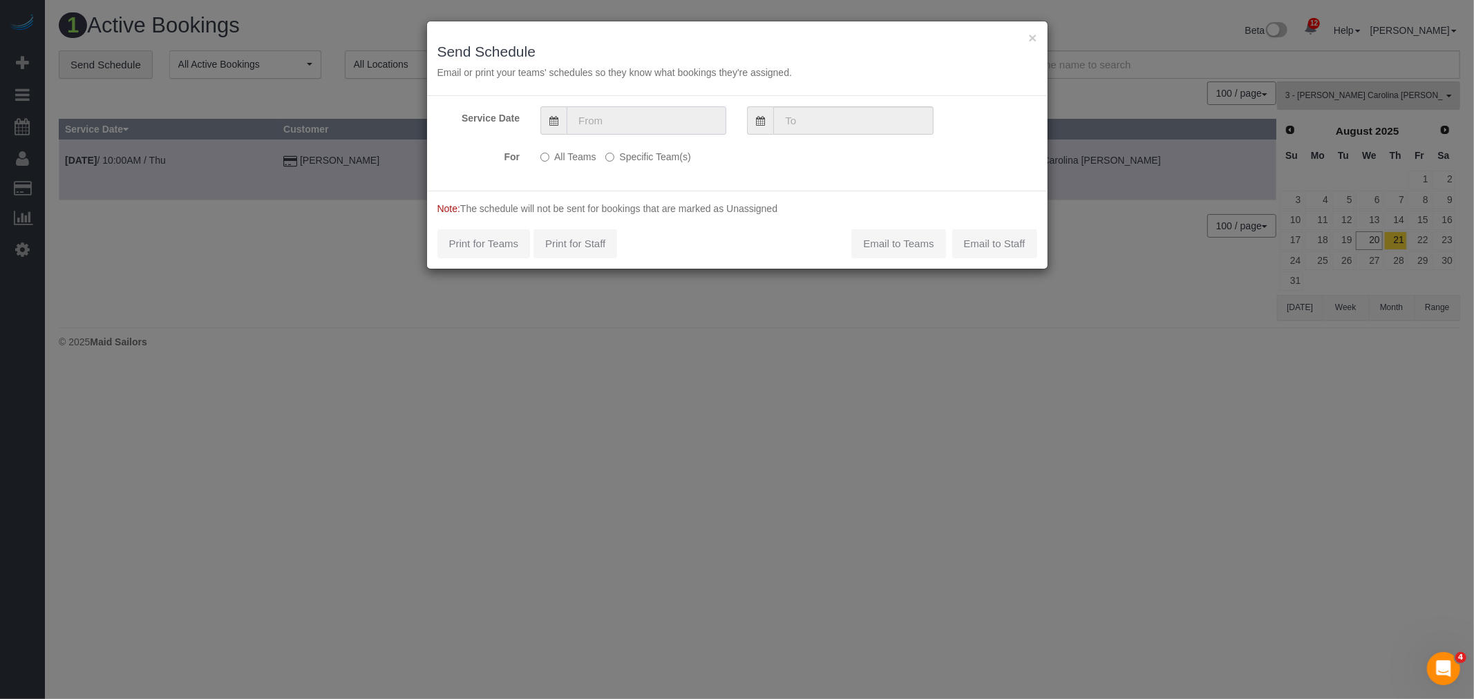
click at [678, 123] on input "text" at bounding box center [647, 120] width 160 height 28
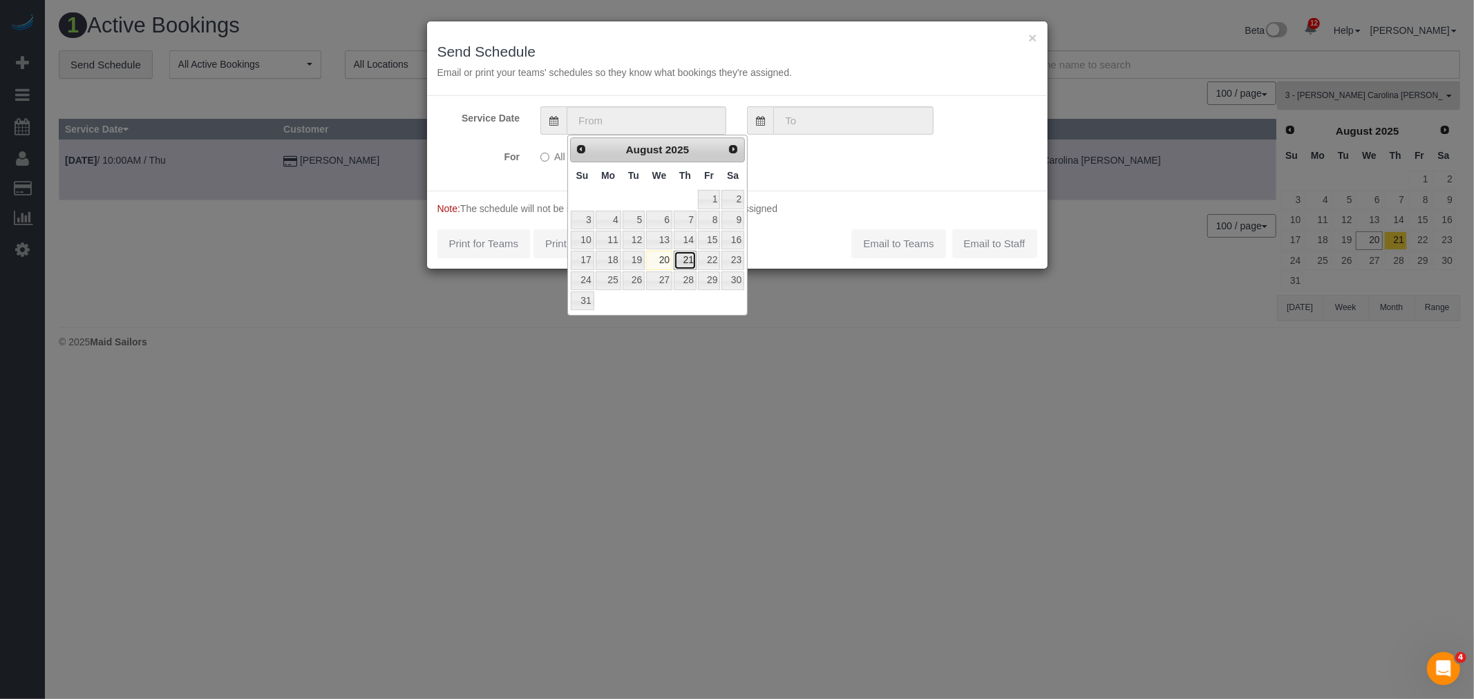
click at [692, 259] on link "21" at bounding box center [685, 260] width 23 height 19
type input "[DATE]"
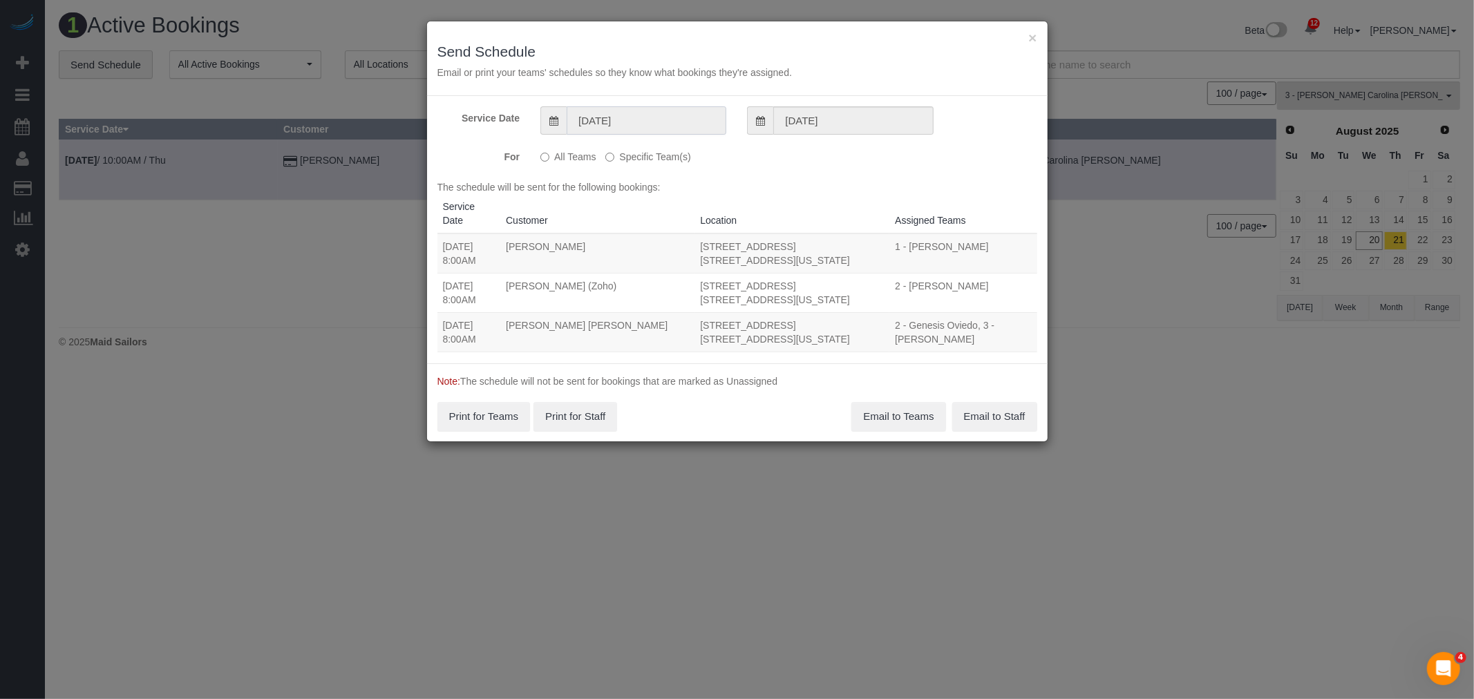
click at [683, 122] on input "[DATE]" at bounding box center [647, 120] width 160 height 28
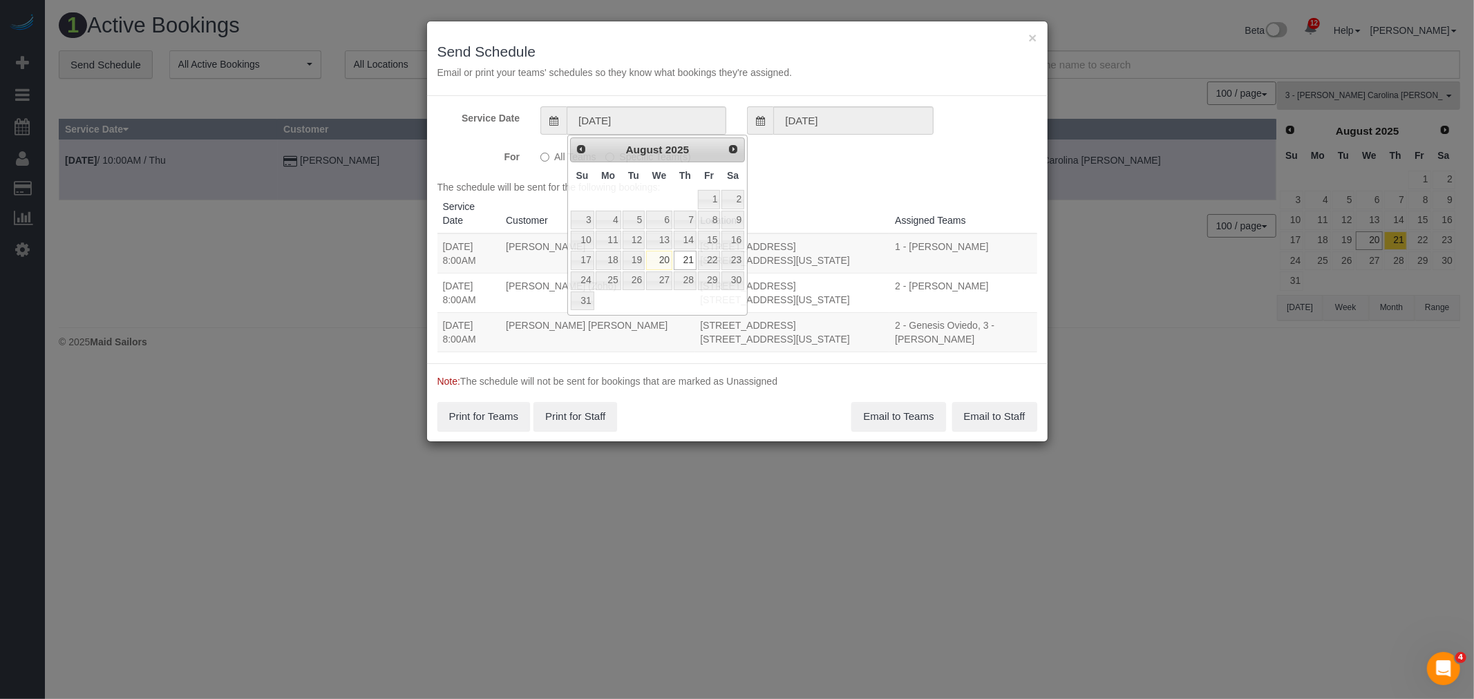
click at [855, 177] on div "Service Date [DATE] [DATE] For All Teams Specific Team(s) 3 - [PERSON_NAME] Car…" at bounding box center [737, 229] width 621 height 267
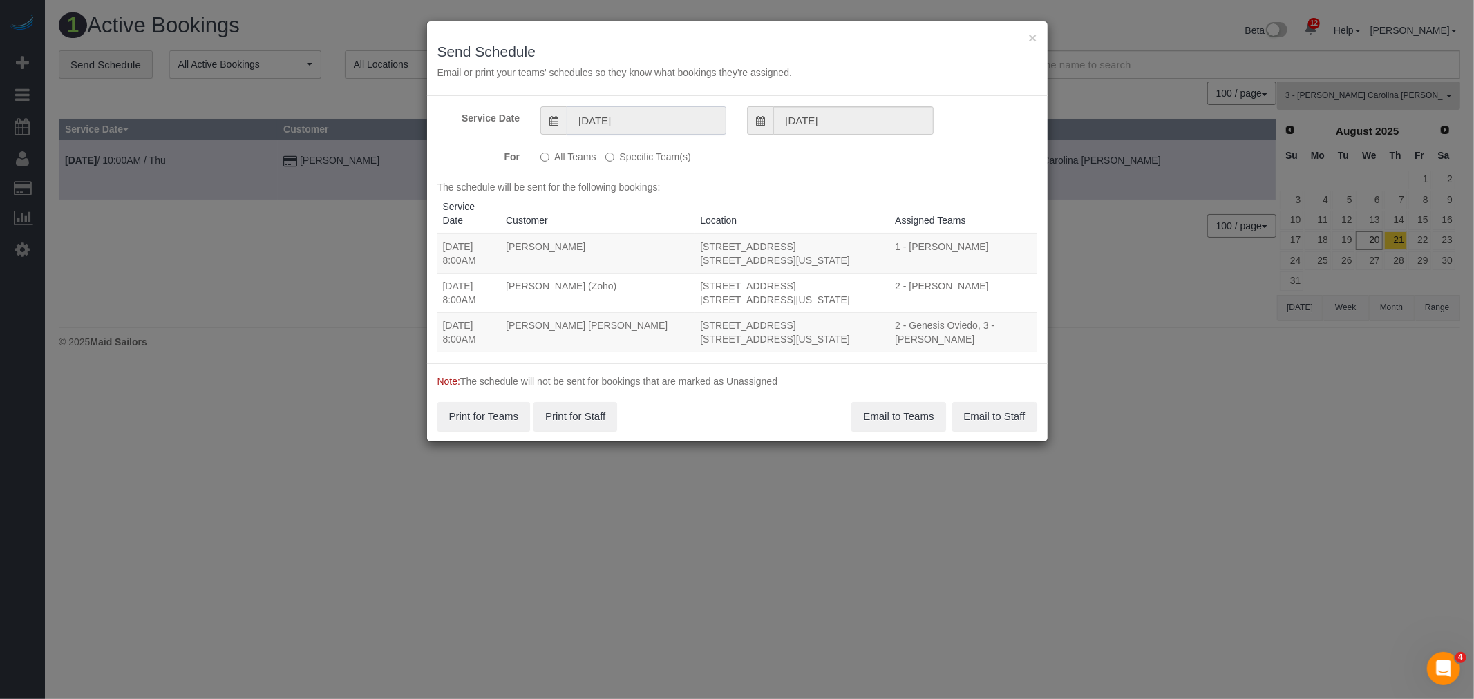
click at [648, 124] on input "[DATE]" at bounding box center [647, 120] width 160 height 28
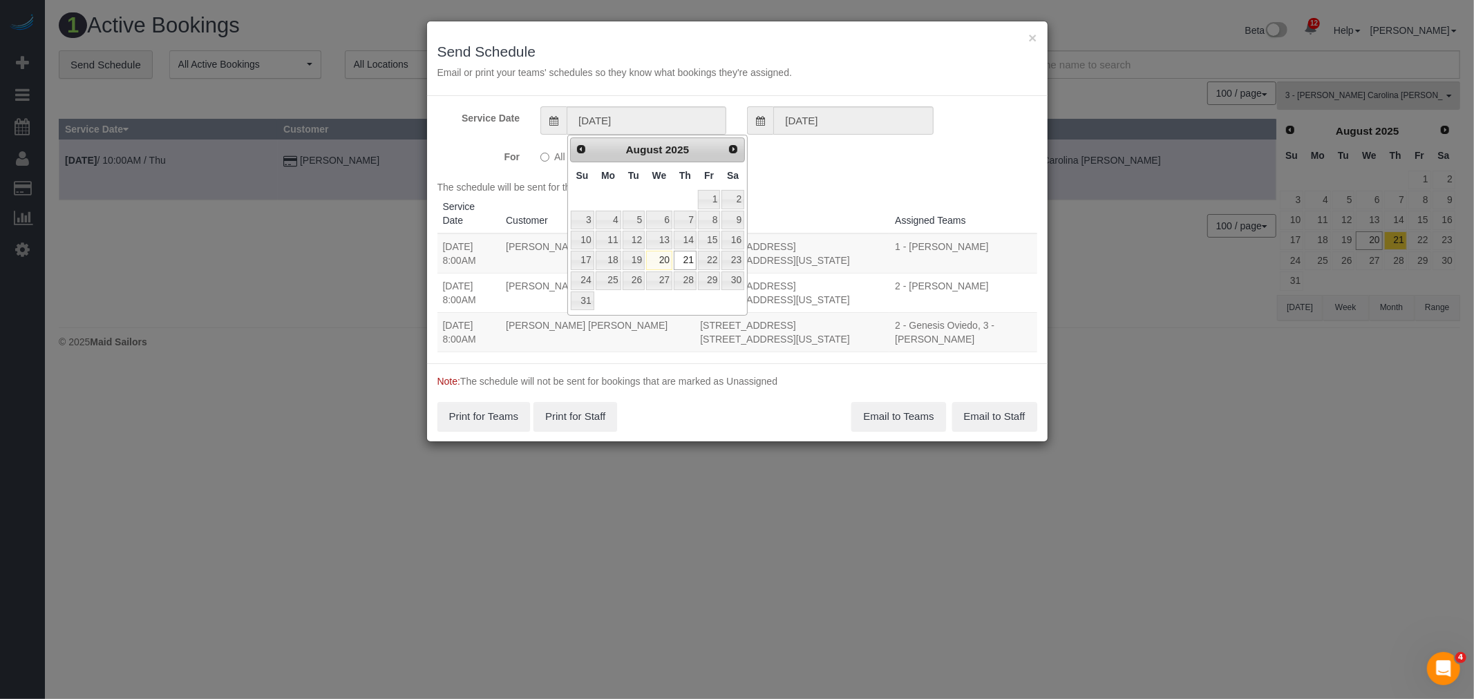
drag, startPoint x: 831, startPoint y: 176, endPoint x: 804, endPoint y: 176, distance: 27.0
click at [831, 176] on div "Service Date [DATE] [DATE] For All Teams Specific Team(s) 3 - [PERSON_NAME] Car…" at bounding box center [737, 229] width 621 height 267
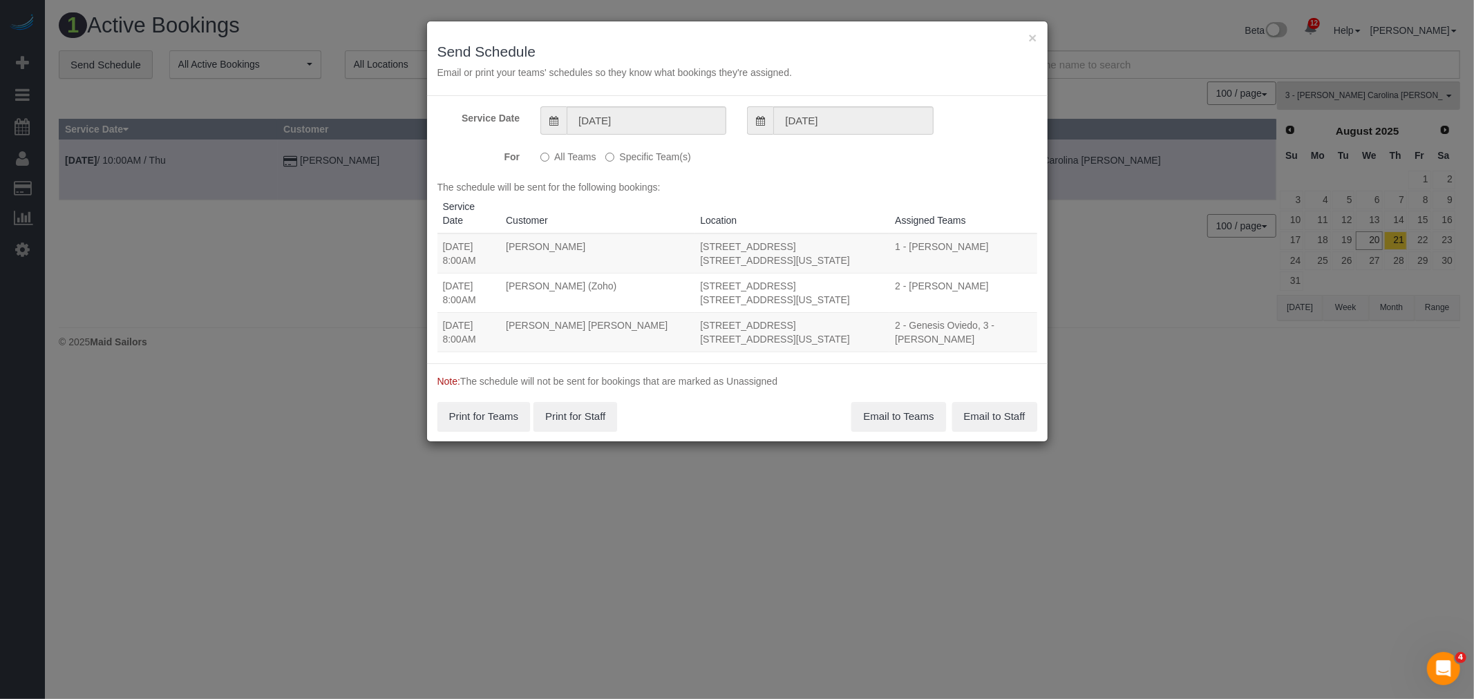
click at [631, 157] on label "Specific Team(s)" at bounding box center [647, 154] width 85 height 19
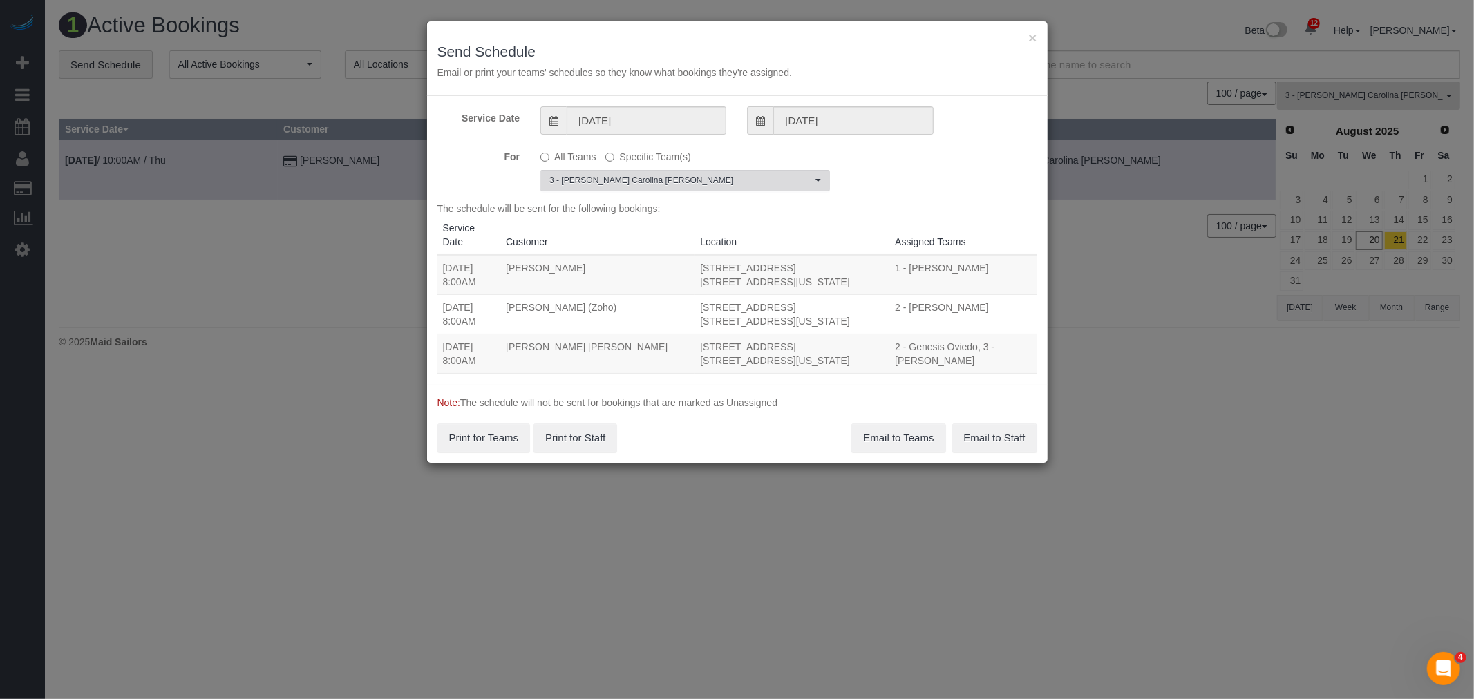
click at [655, 177] on span "3 - [PERSON_NAME] Carolina [PERSON_NAME]" at bounding box center [680, 181] width 263 height 12
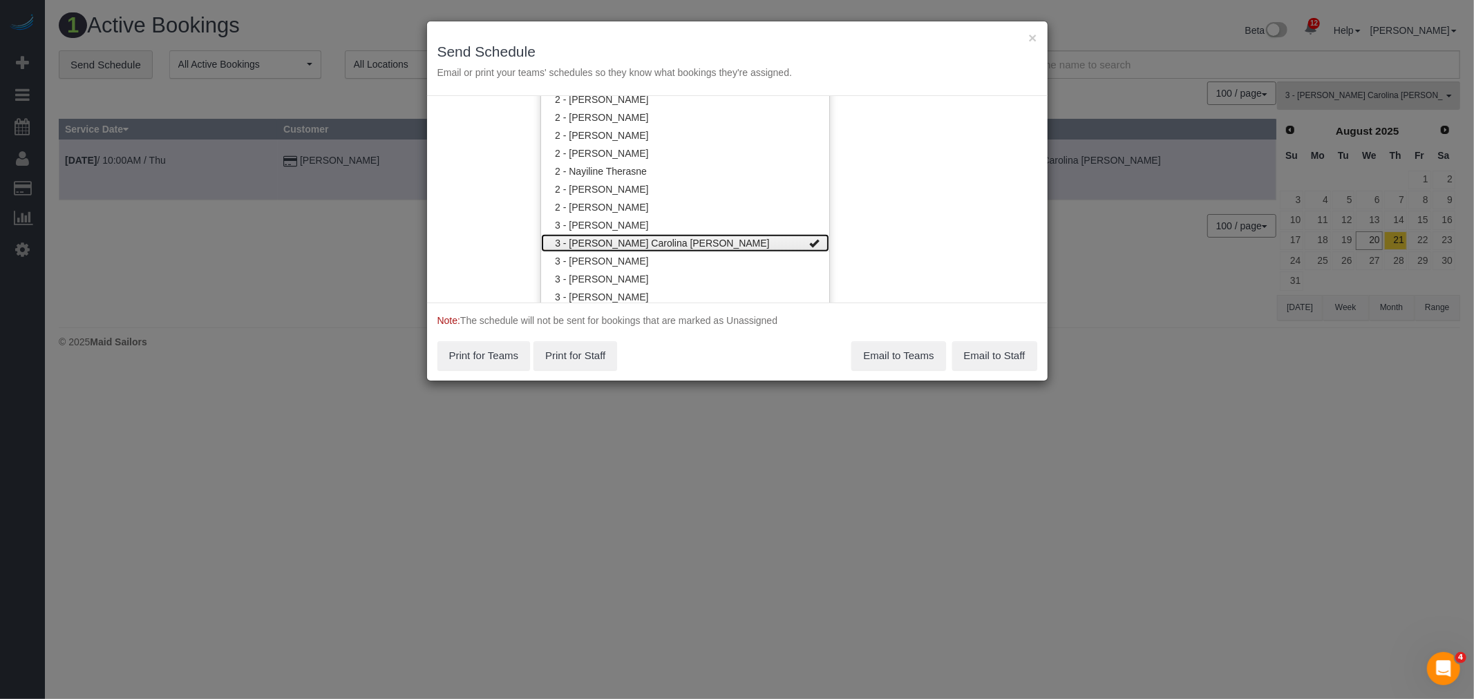
click at [688, 235] on link "3 - [PERSON_NAME] Carolina [PERSON_NAME]" at bounding box center [685, 243] width 288 height 18
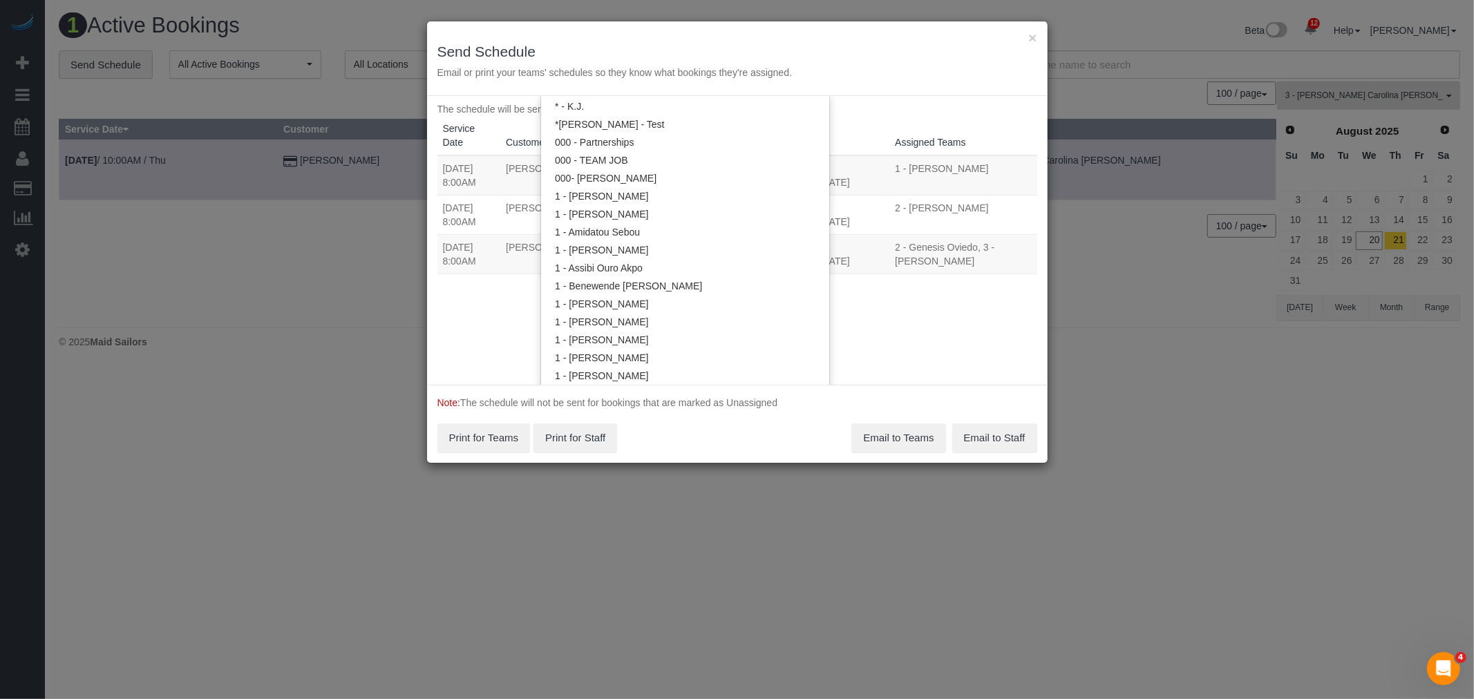
scroll to position [0, 0]
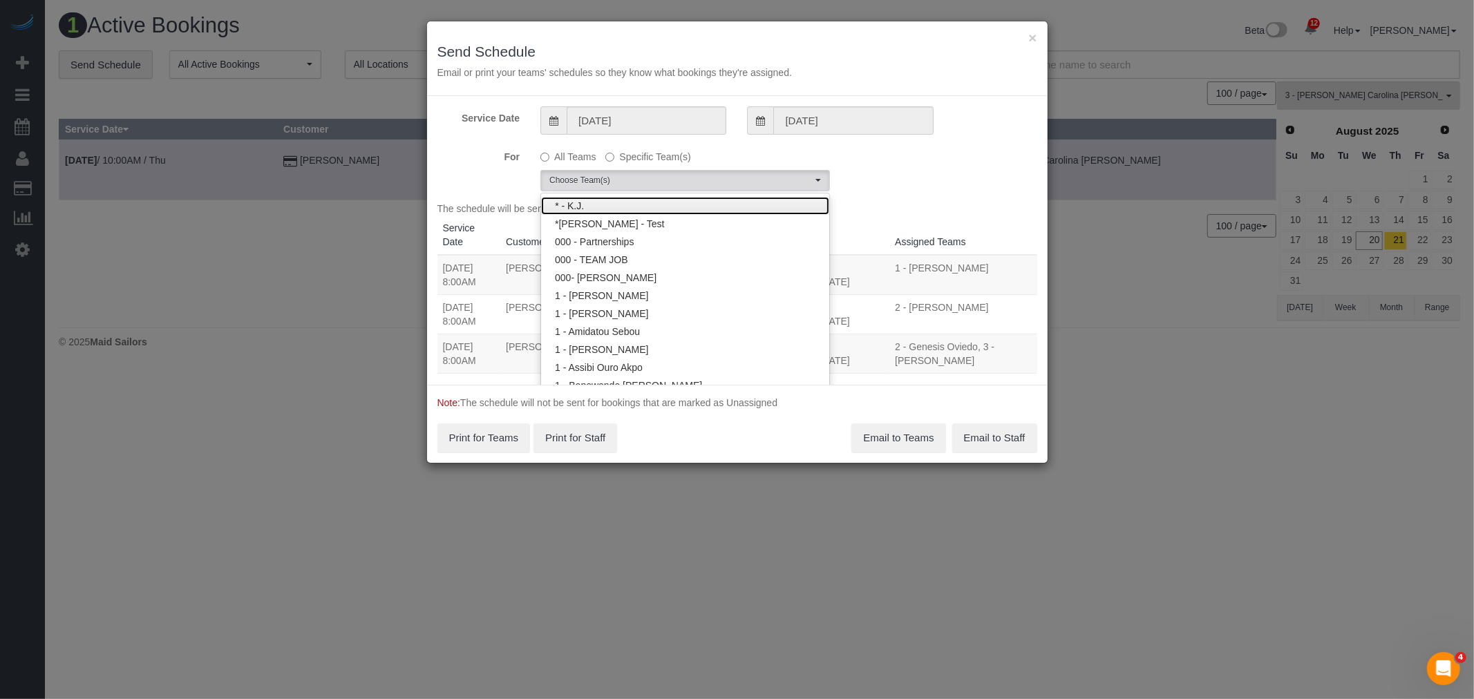
click at [620, 207] on link "* - K.J." at bounding box center [685, 206] width 288 height 18
click at [892, 175] on div "For All Teams Specific Team(s) * - K.J. Choose Team(s) * - K.J. *[PERSON_NAME] …" at bounding box center [737, 168] width 621 height 46
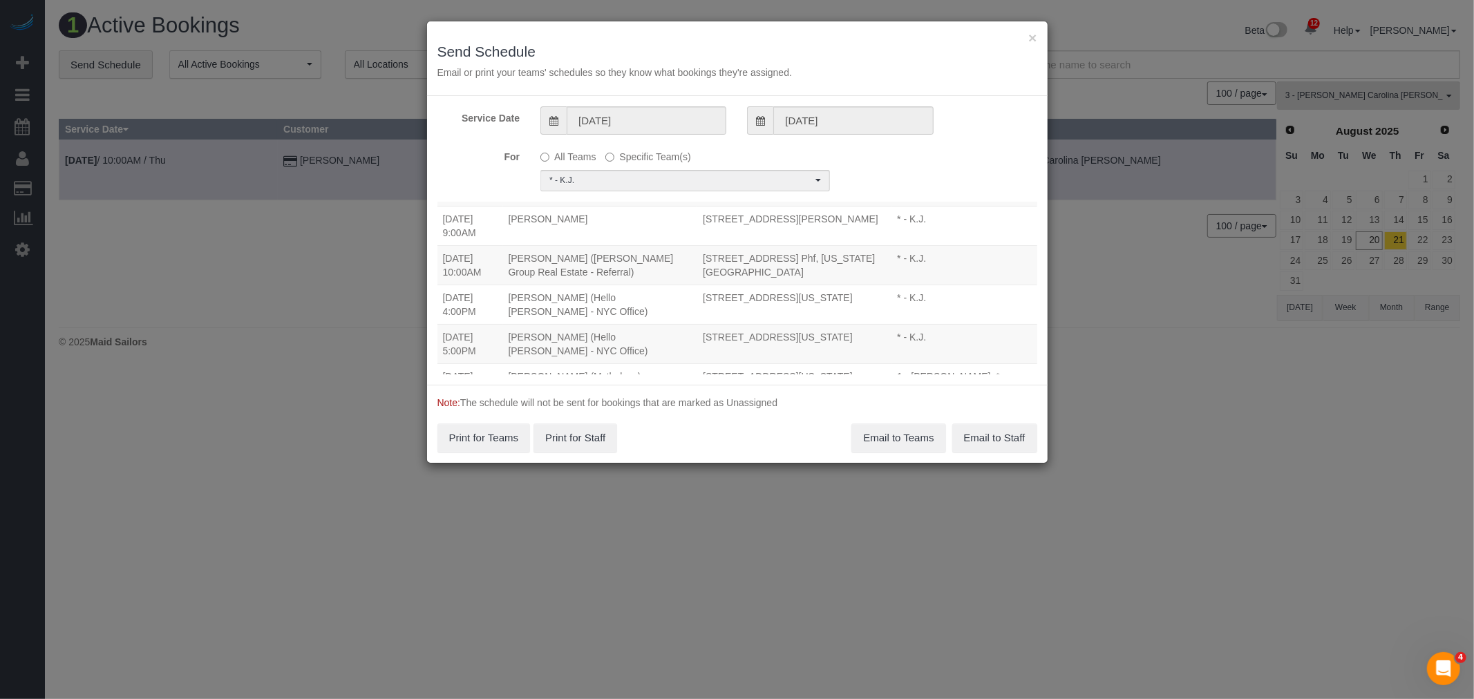
scroll to position [113, 0]
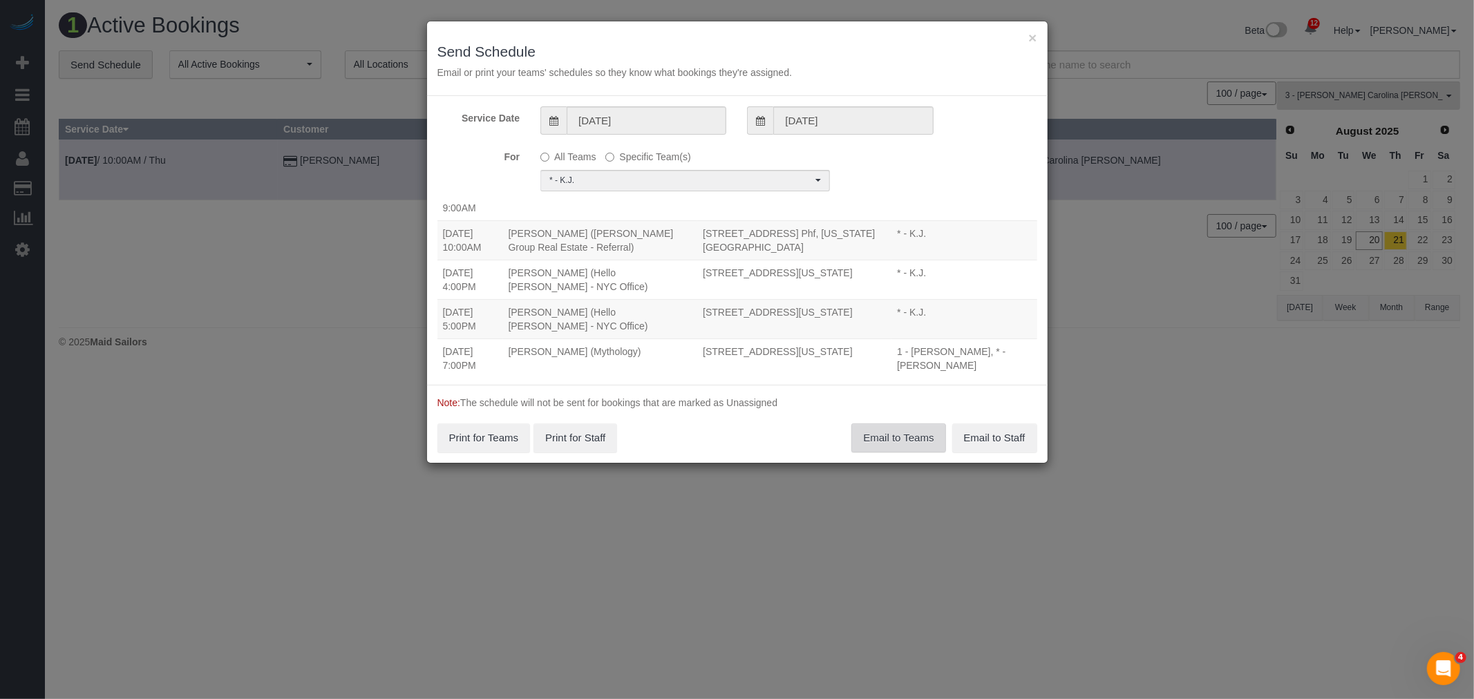
click at [887, 437] on button "Email to Teams" at bounding box center [898, 438] width 94 height 29
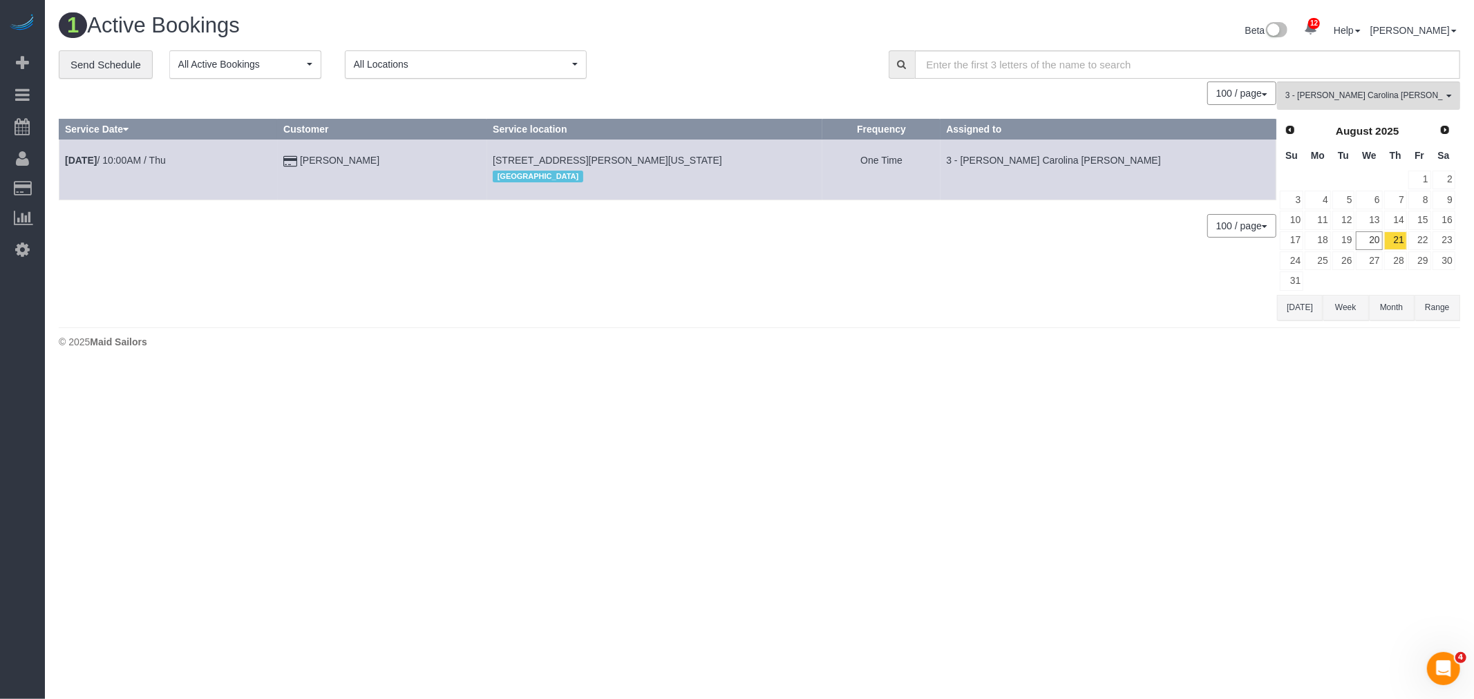
click at [895, 291] on div "0 Bookings found. We couldn't find any bookings that matched your search. Creat…" at bounding box center [668, 201] width 1218 height 239
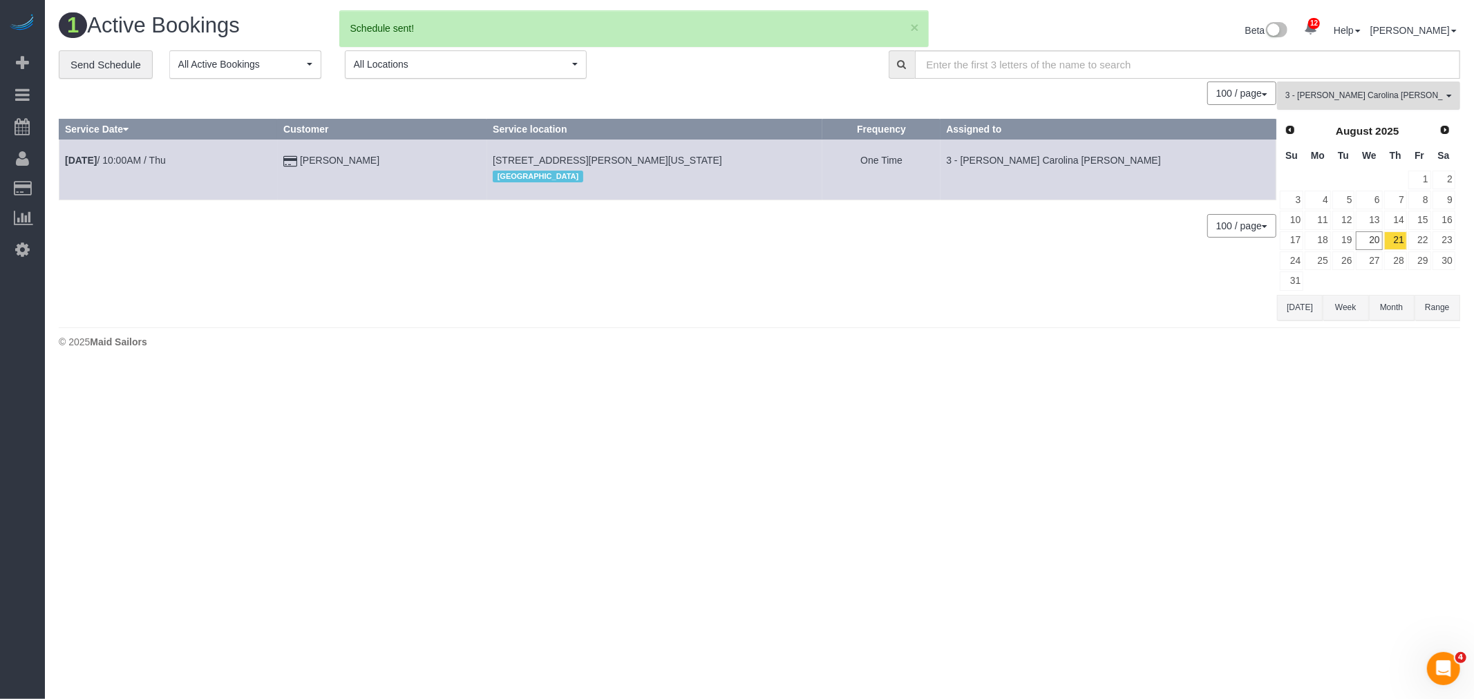
click at [1348, 95] on span "3 - [PERSON_NAME] Carolina [PERSON_NAME]" at bounding box center [1364, 96] width 158 height 12
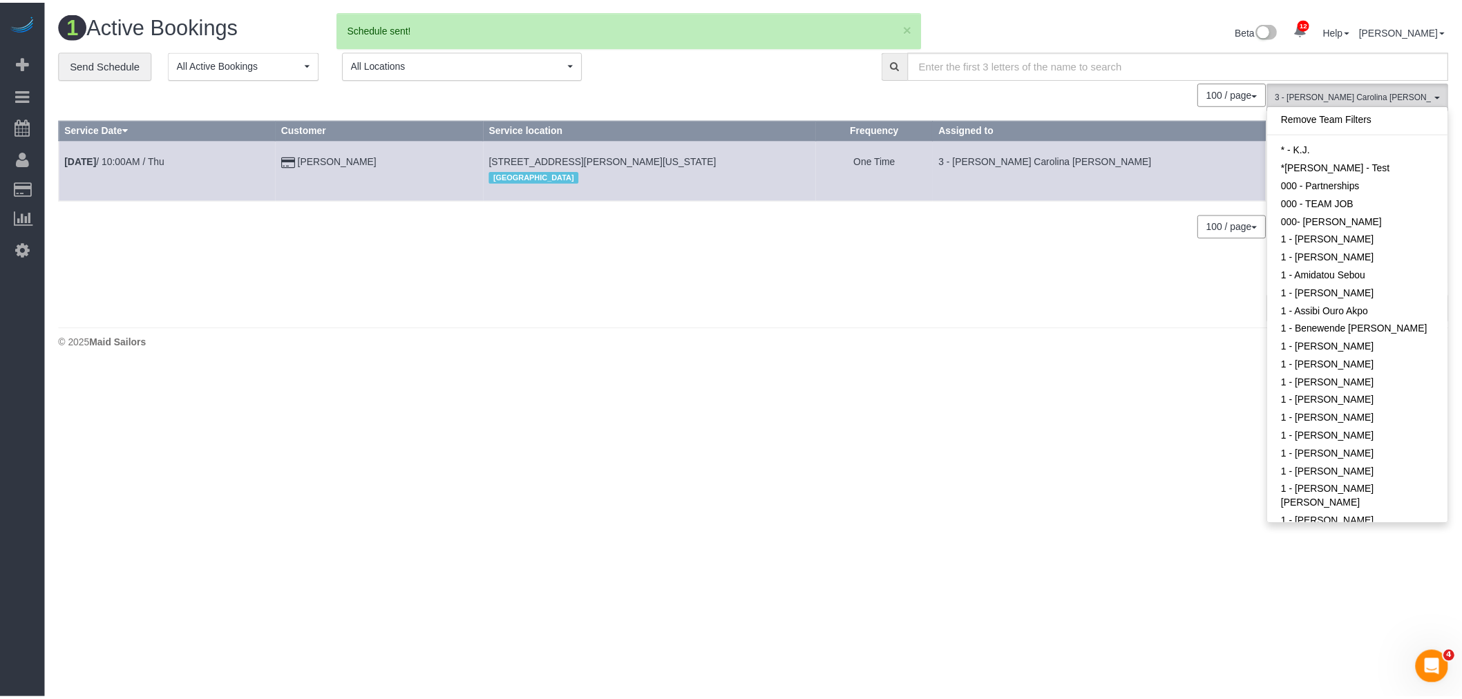
scroll to position [931, 0]
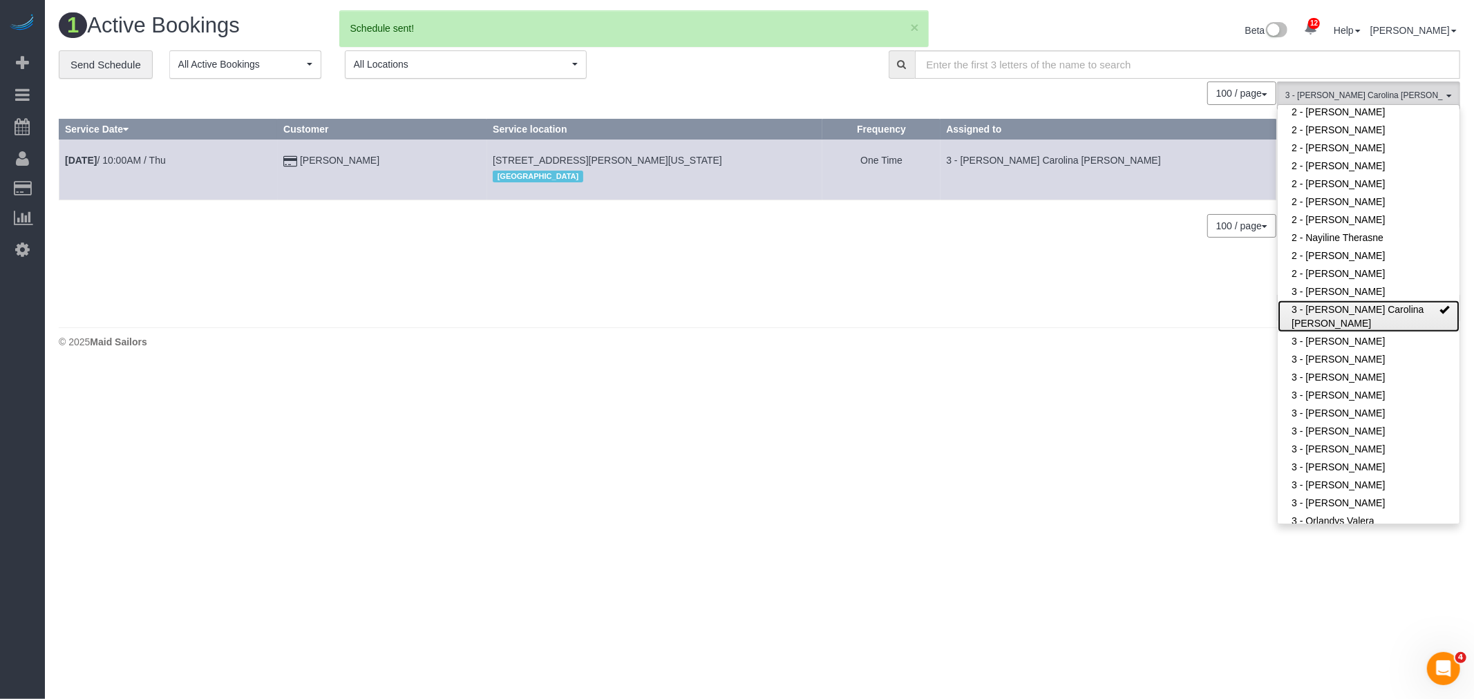
click at [1339, 318] on link "3 - [PERSON_NAME] Carolina [PERSON_NAME]" at bounding box center [1369, 317] width 182 height 32
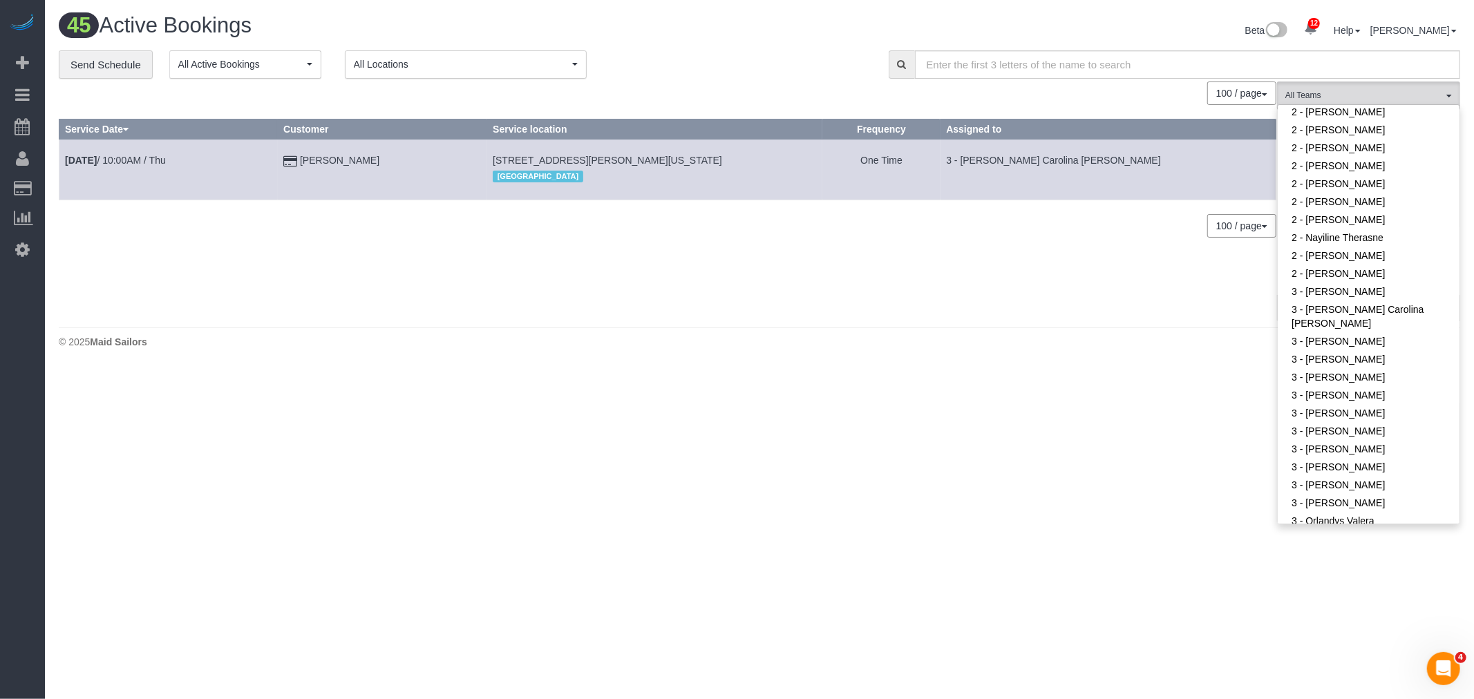
click at [982, 289] on div "0 Bookings found. We couldn't find any bookings that matched your search. Creat…" at bounding box center [668, 201] width 1218 height 239
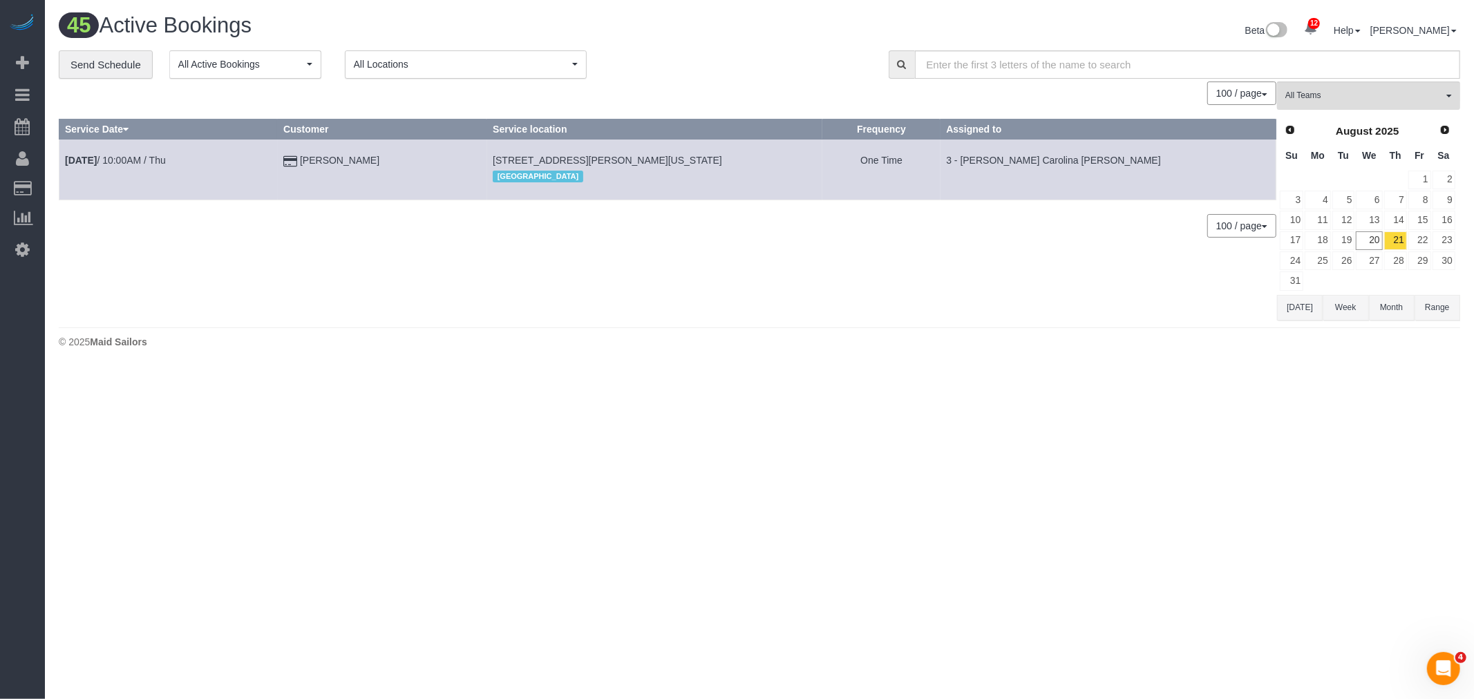
click at [723, 75] on div "**********" at bounding box center [463, 64] width 809 height 29
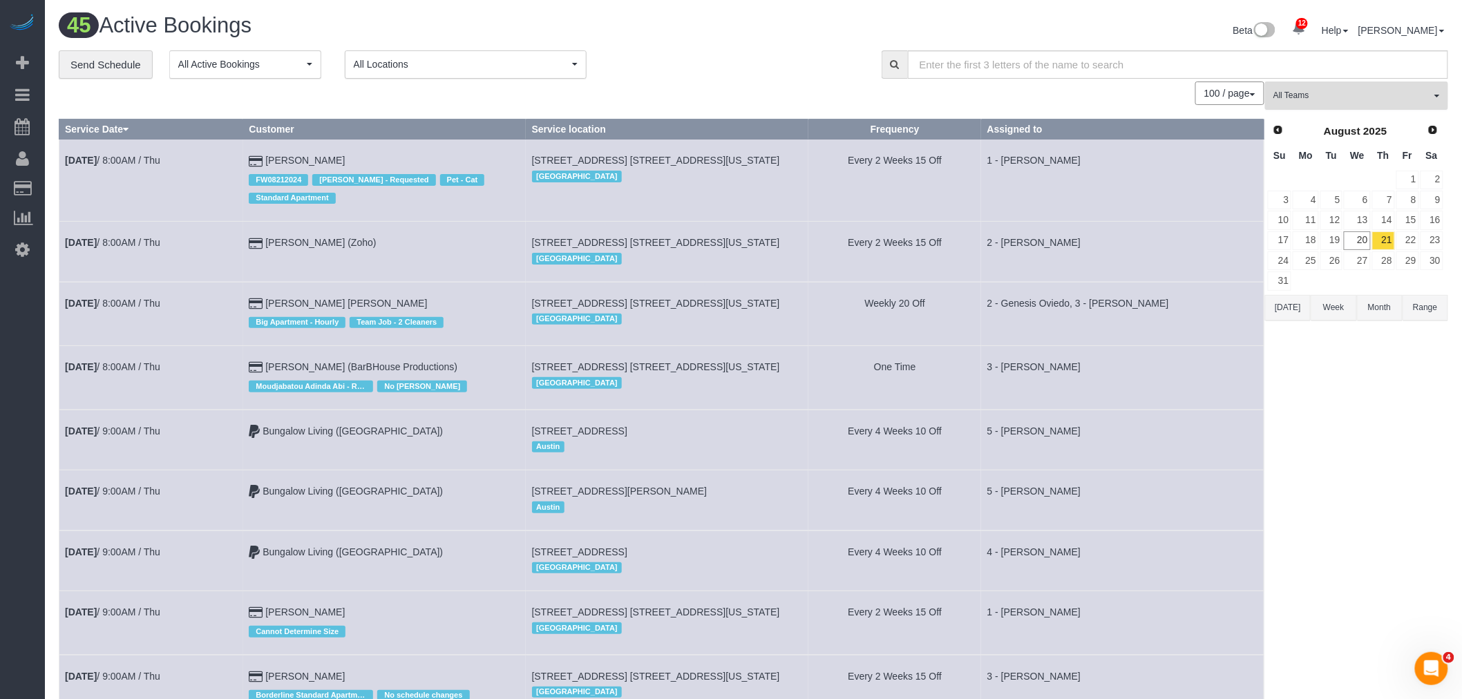
click at [1325, 100] on span "All Teams" at bounding box center [1353, 96] width 158 height 12
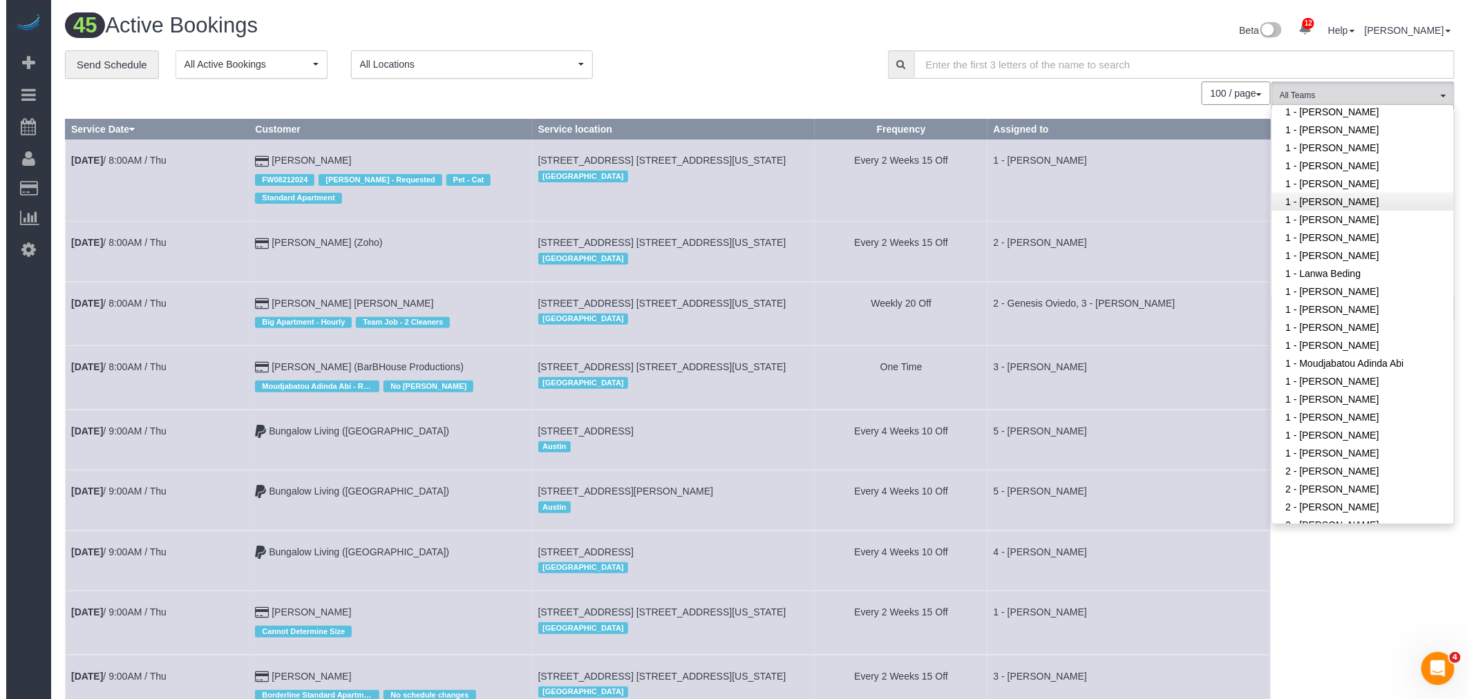
scroll to position [460, 0]
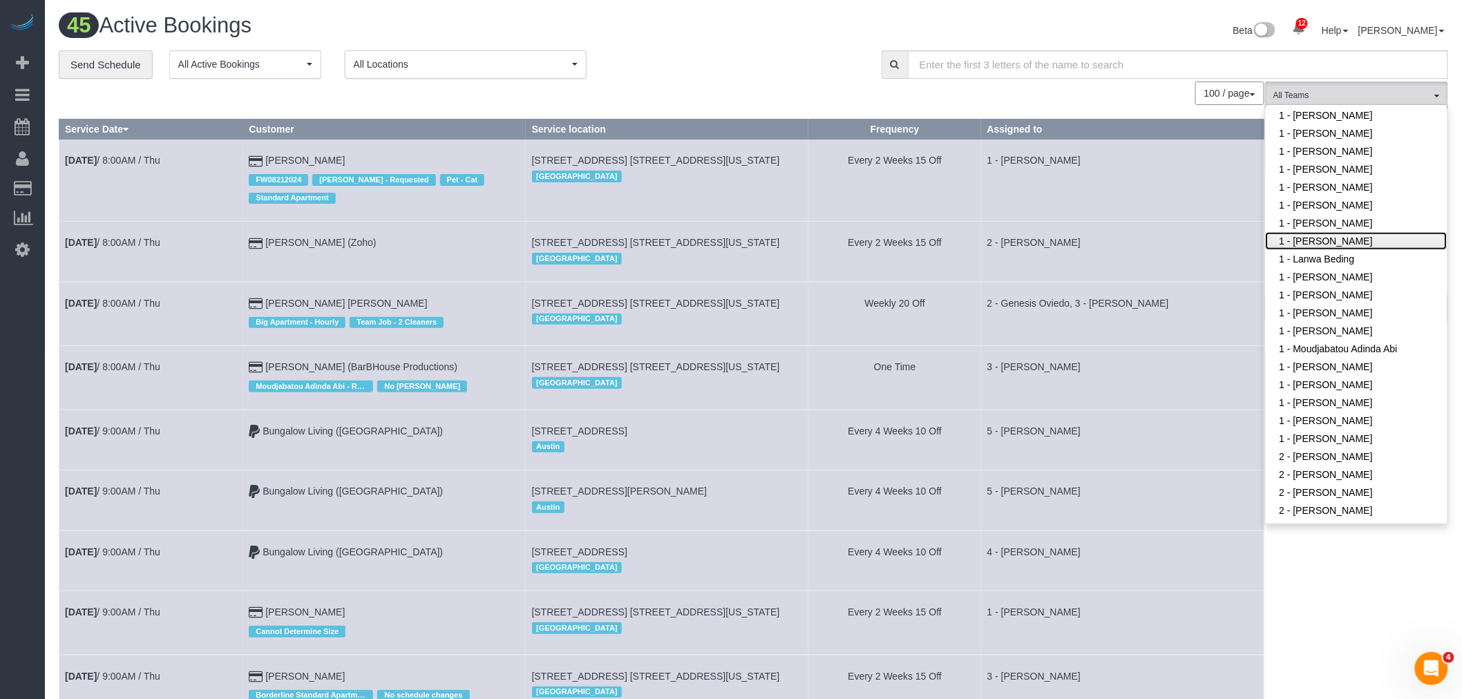
click at [1369, 239] on link "1 - [PERSON_NAME]" at bounding box center [1357, 241] width 182 height 18
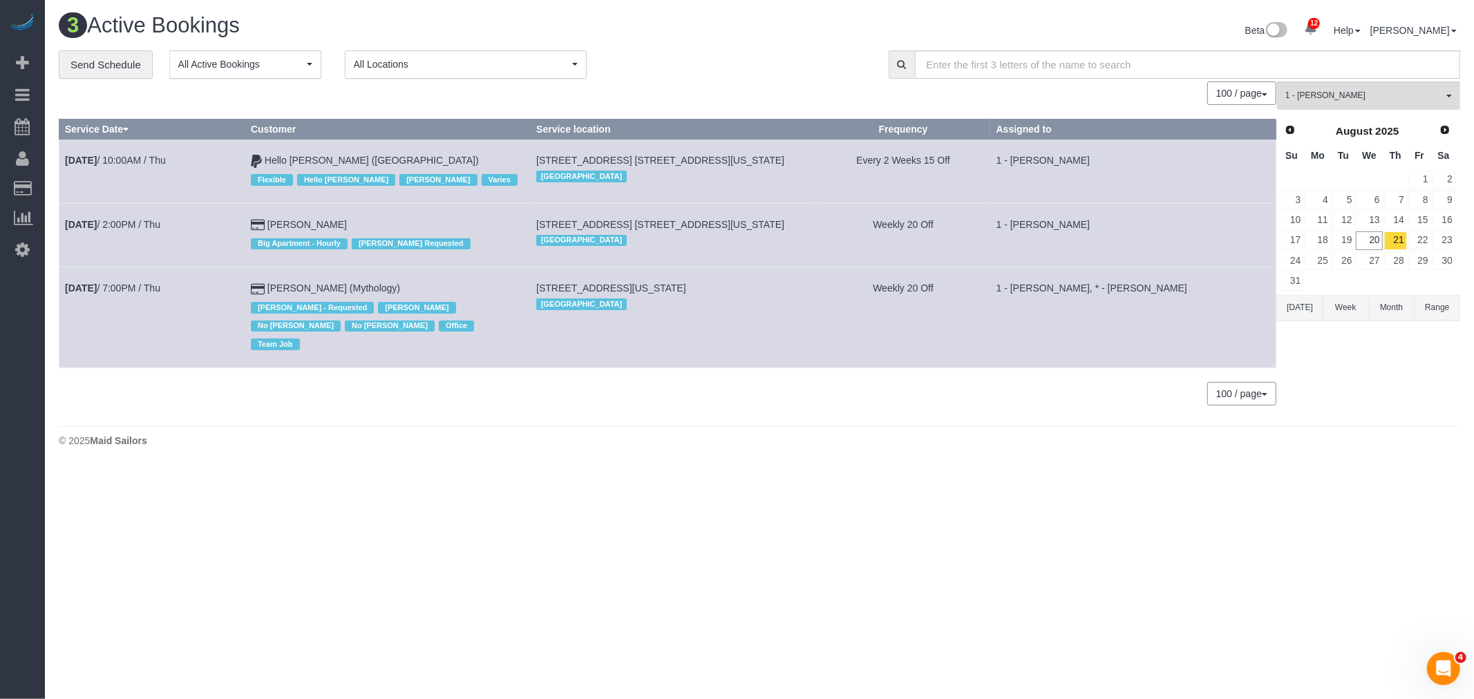
drag, startPoint x: 60, startPoint y: 288, endPoint x: 505, endPoint y: 285, distance: 445.1
click at [505, 285] on tr "[DATE] 7:00PM / Thu [PERSON_NAME] (Mythology) [PERSON_NAME] - Requested [PERSON…" at bounding box center [667, 317] width 1217 height 100
copy tr "[DATE] 7:00PM / Thu [PERSON_NAME] (Mythology)"
click at [189, 336] on td "[DATE] 7:00PM / Thu" at bounding box center [152, 317] width 186 height 100
drag, startPoint x: 62, startPoint y: 286, endPoint x: 455, endPoint y: 294, distance: 392.6
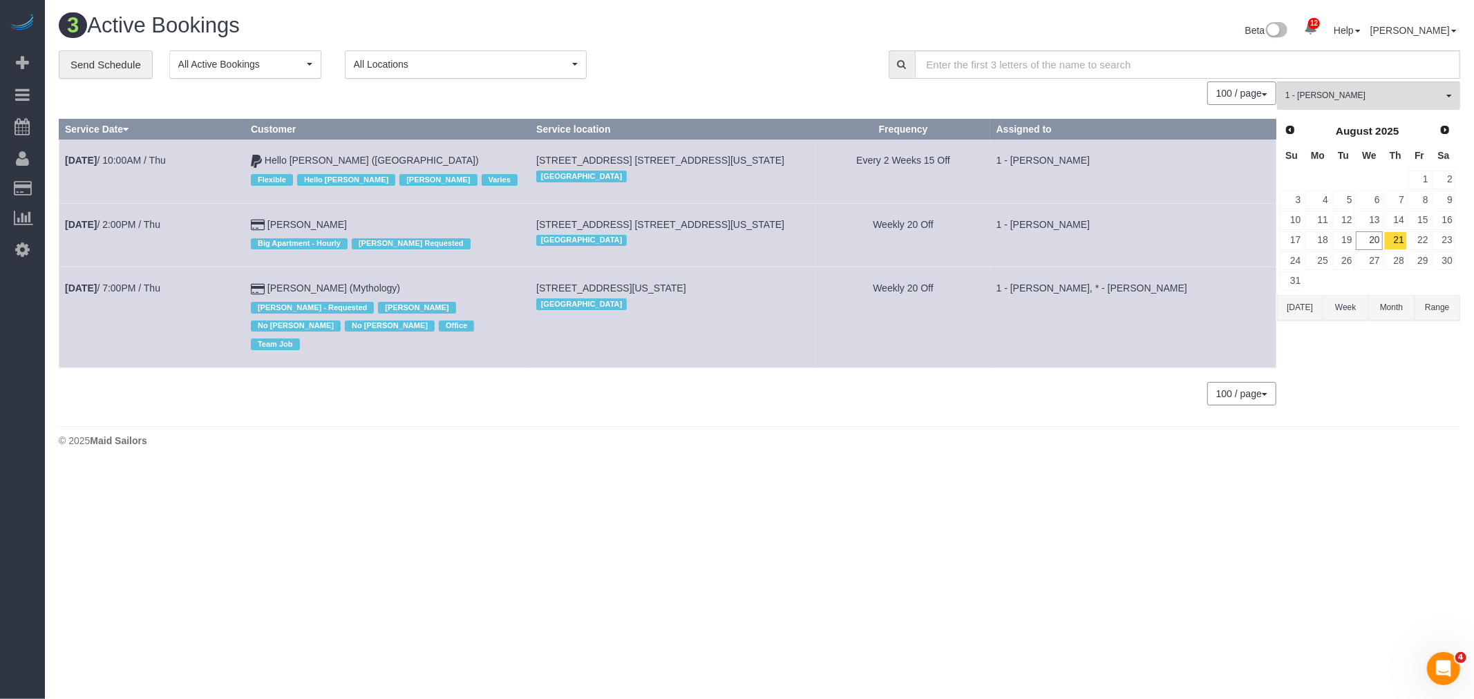
click at [455, 294] on tr "[DATE] 7:00PM / Thu [PERSON_NAME] (Mythology) [PERSON_NAME] - Requested [PERSON…" at bounding box center [667, 317] width 1217 height 100
copy tr "[DATE] 7:00PM / Thu [PERSON_NAME] (Mythology)"
click at [790, 408] on div "3 Active Bookings Beta 12 Your Notifications You have 0 alerts × You have 5 to …" at bounding box center [759, 234] width 1429 height 468
